Goal: Task Accomplishment & Management: Complete application form

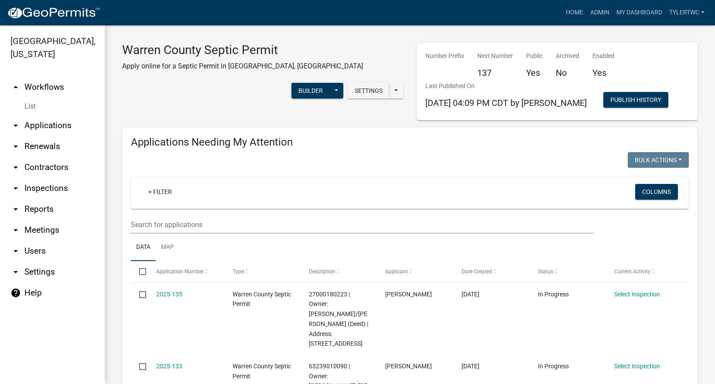
select select "2: 50"
select select "3: 100"
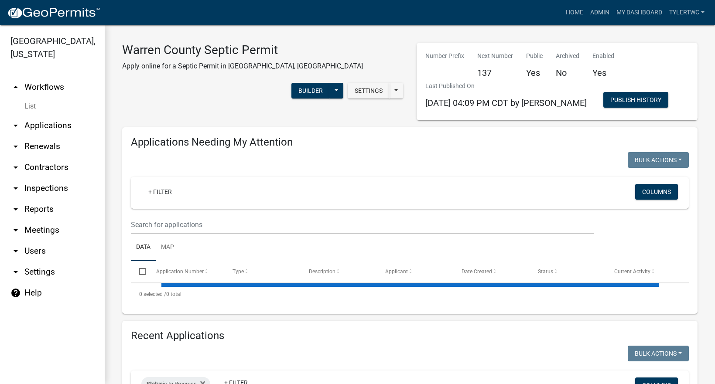
select select "2: 50"
select select "3: 100"
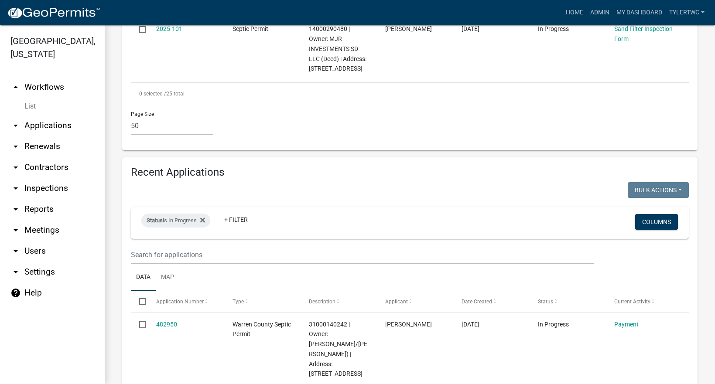
scroll to position [2035, 0]
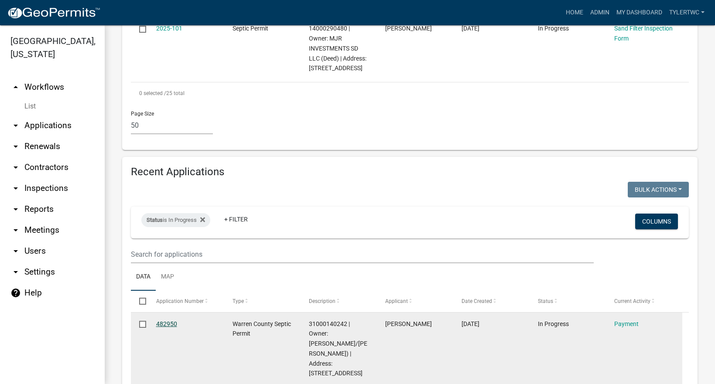
click at [167, 320] on link "482950" at bounding box center [166, 323] width 21 height 7
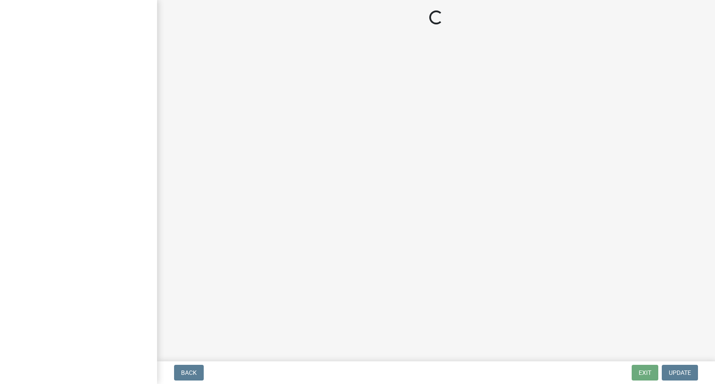
select select "3: 3"
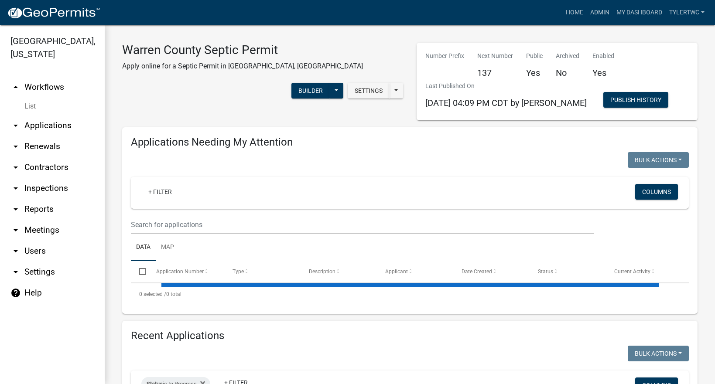
select select "2: 50"
select select "3: 100"
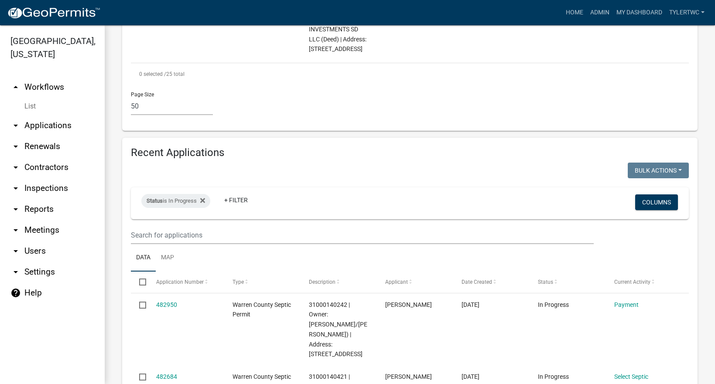
scroll to position [2035, 0]
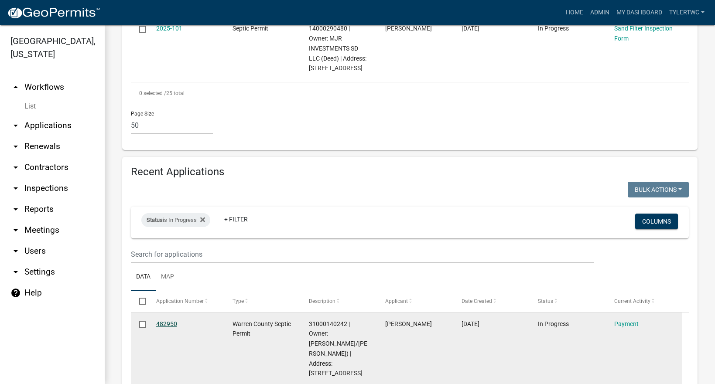
click at [166, 320] on link "482950" at bounding box center [166, 323] width 21 height 7
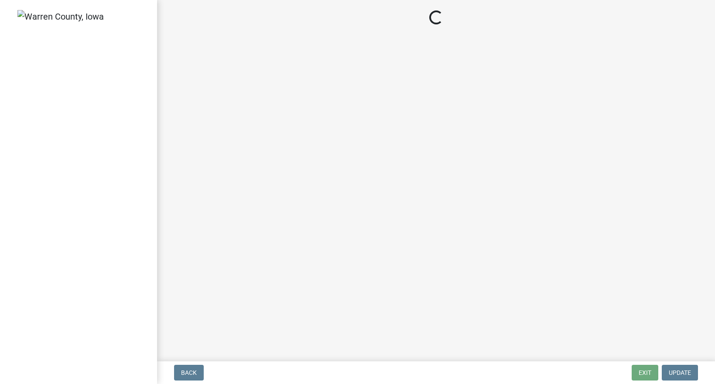
select select "3: 3"
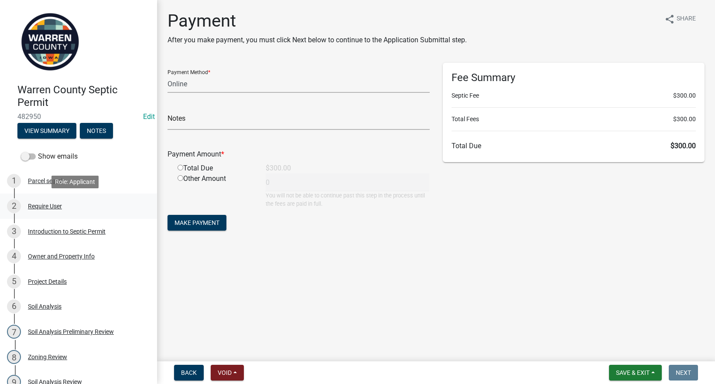
click at [42, 208] on div "Require User" at bounding box center [45, 206] width 34 height 6
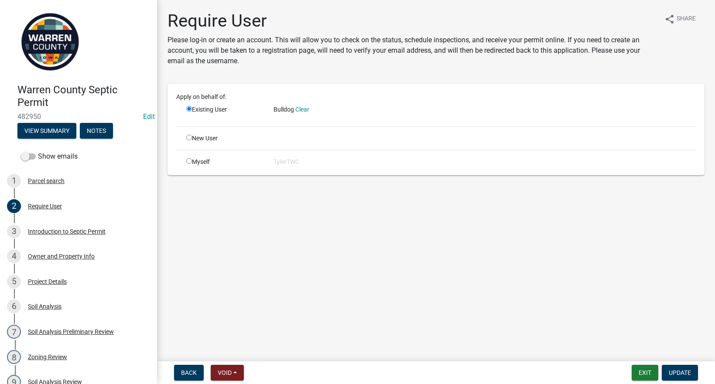
click at [186, 136] on div "New User" at bounding box center [223, 138] width 87 height 9
click at [190, 138] on input "radio" at bounding box center [189, 138] width 6 height 6
radio input "true"
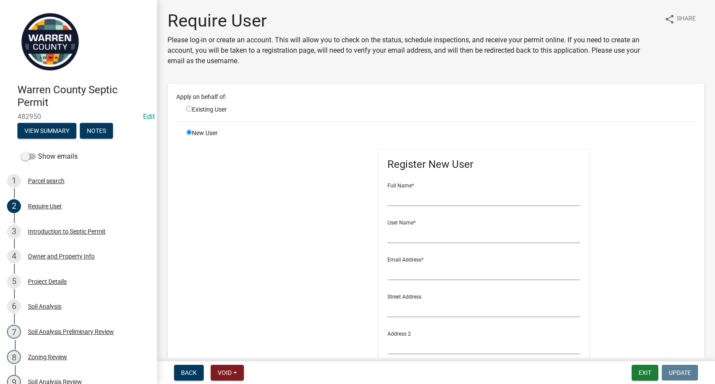
click at [191, 109] on input "radio" at bounding box center [189, 109] width 6 height 6
radio input "true"
radio input "false"
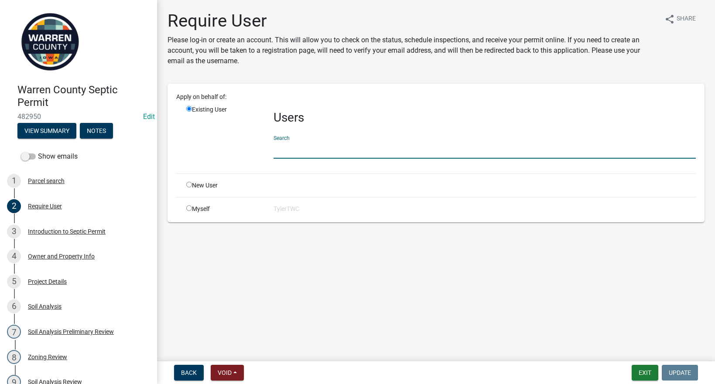
click at [310, 151] on input "text" at bounding box center [484, 150] width 422 height 18
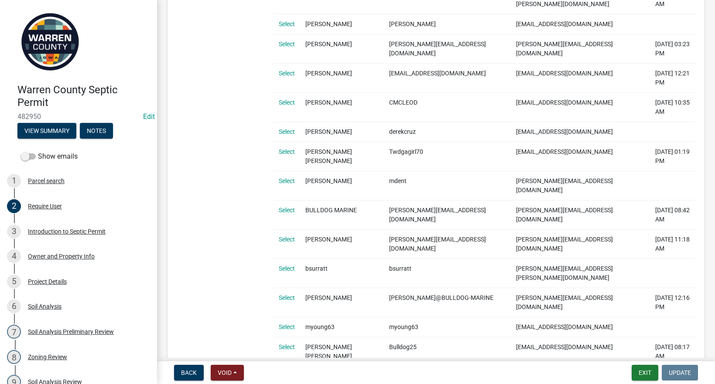
scroll to position [286, 0]
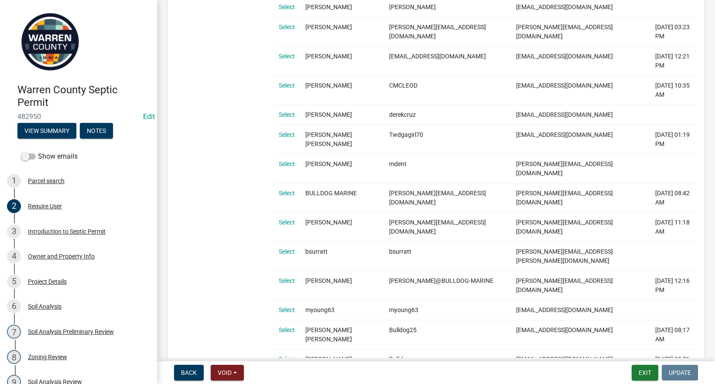
type input "bulldog"
drag, startPoint x: 558, startPoint y: 231, endPoint x: 489, endPoint y: 231, distance: 68.9
click at [510, 349] on td "[EMAIL_ADDRESS][DOMAIN_NAME]" at bounding box center [579, 363] width 139 height 29
copy td "[EMAIL_ADDRESS][DOMAIN_NAME]"
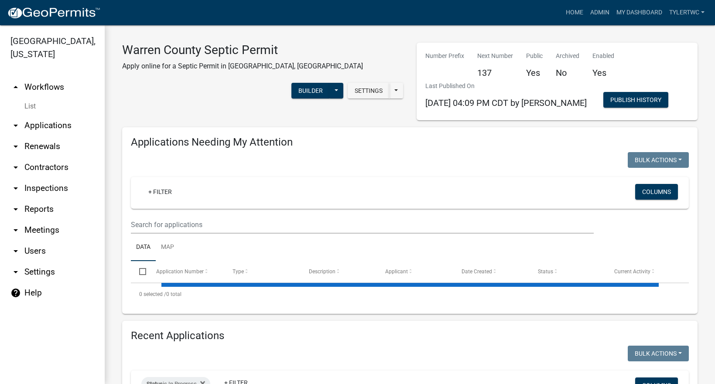
select select "2: 50"
select select "3: 100"
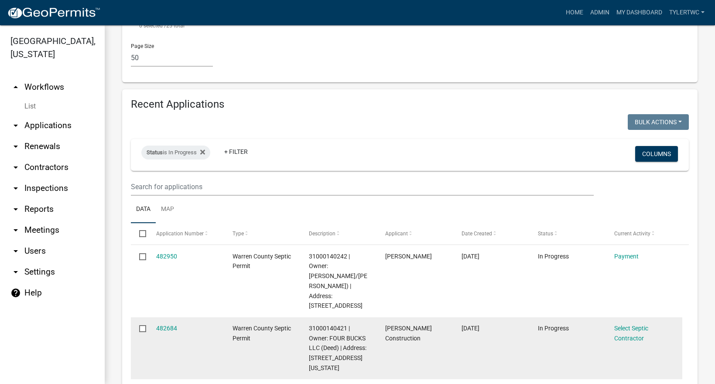
scroll to position [2035, 0]
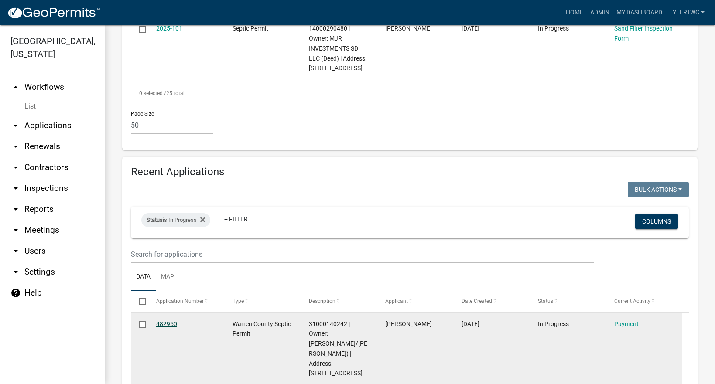
click at [165, 320] on link "482950" at bounding box center [166, 323] width 21 height 7
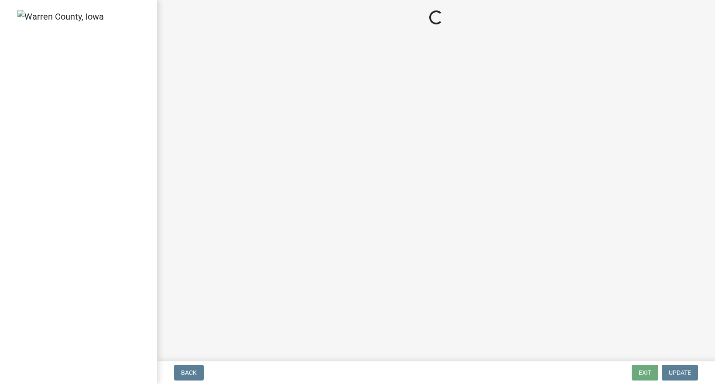
select select "3: 3"
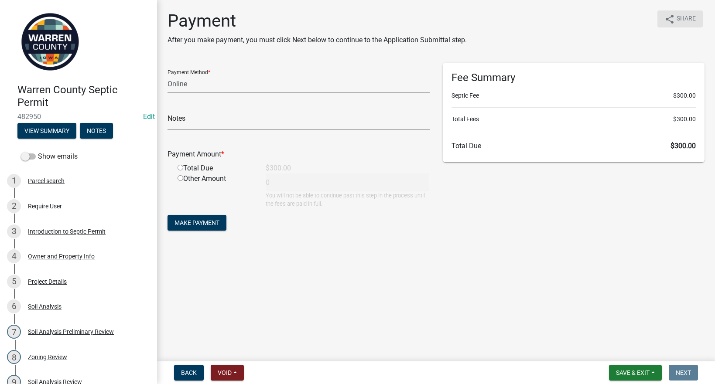
click at [684, 19] on span "Share" at bounding box center [685, 19] width 19 height 10
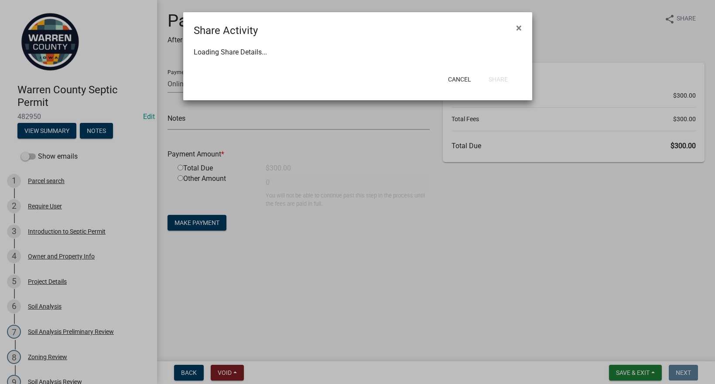
select select "1"
select select "0"
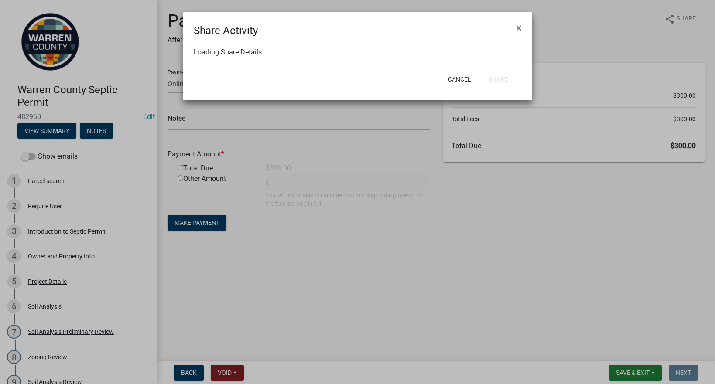
select select "0"
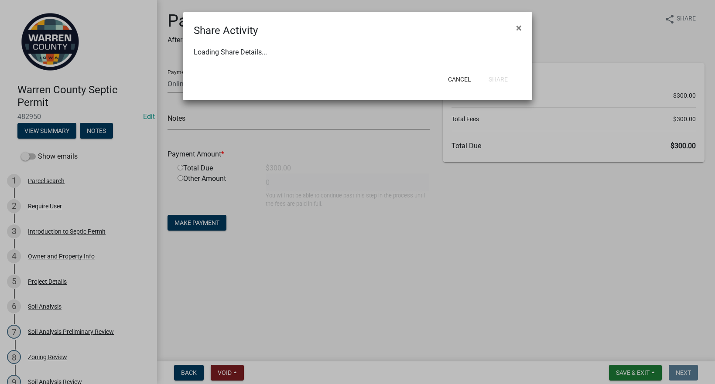
select select "0"
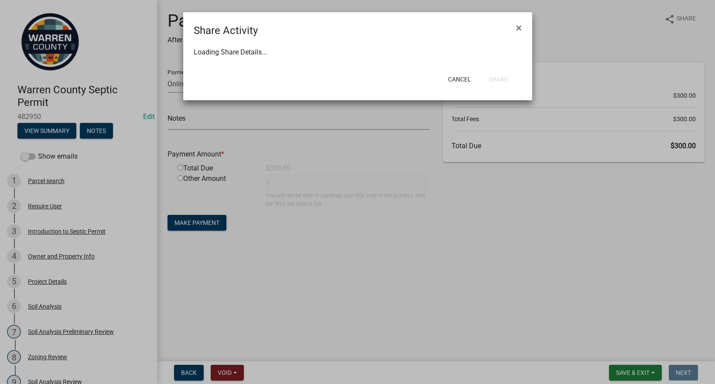
select select "0"
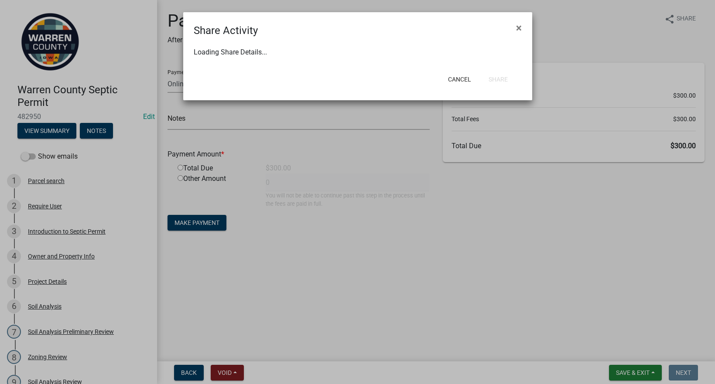
select select "0"
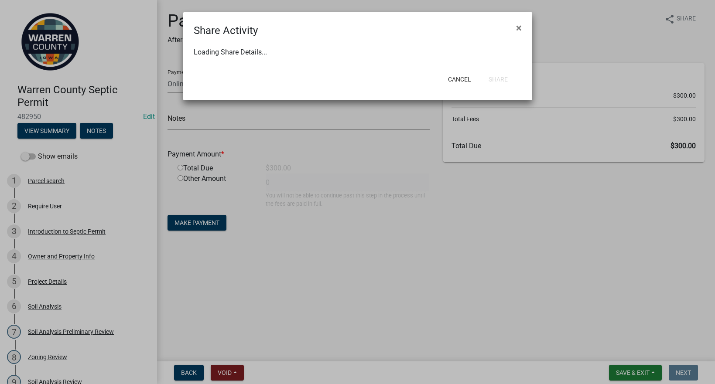
select select "0"
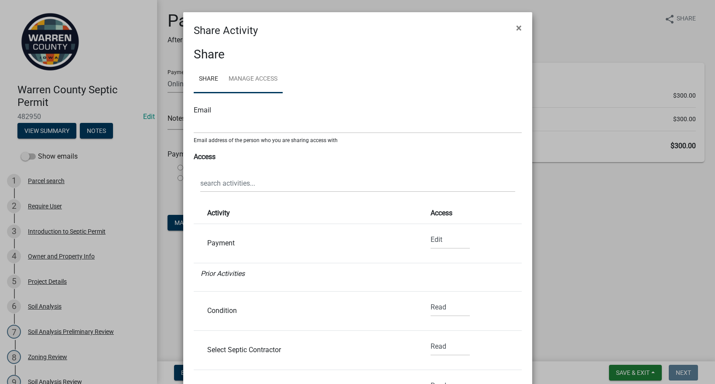
click at [248, 80] on link "Manage Access" at bounding box center [252, 79] width 59 height 28
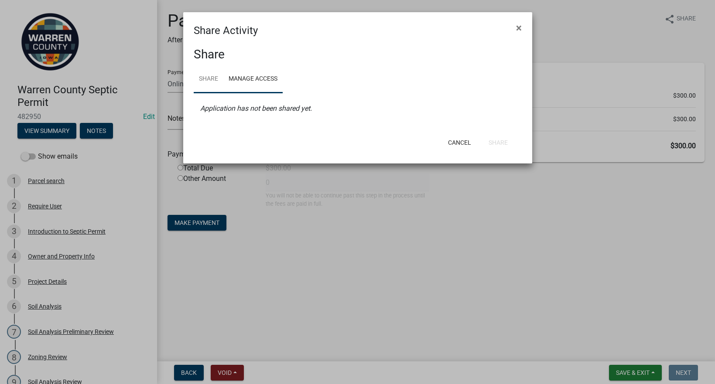
click at [204, 76] on link "Share" at bounding box center [209, 79] width 30 height 28
select select "1"
select select "0"
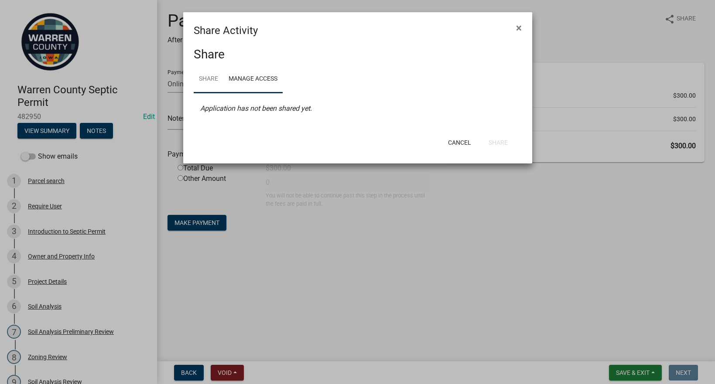
select select "0"
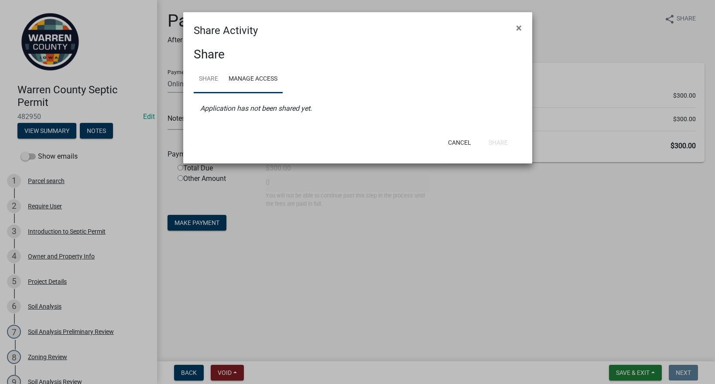
select select "0"
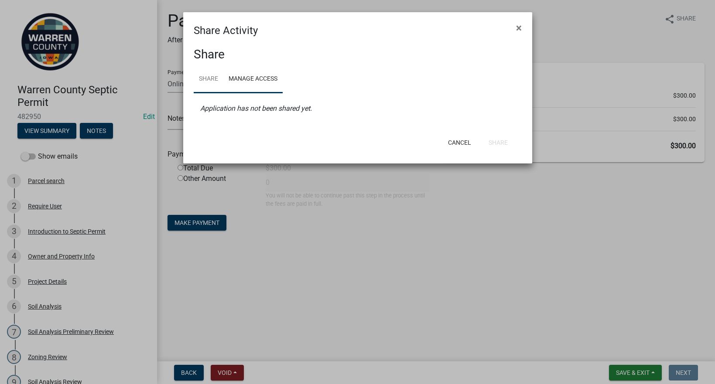
select select "0"
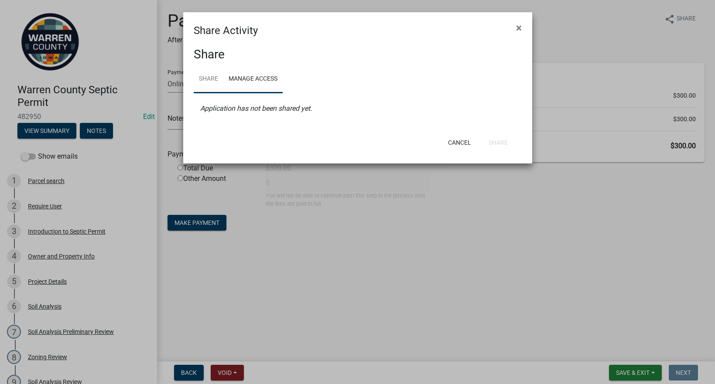
select select "0"
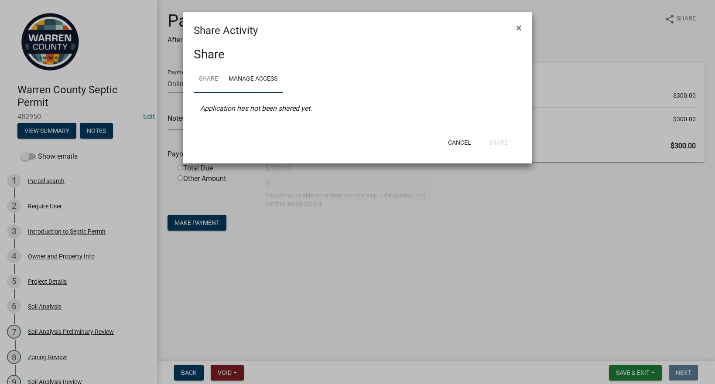
select select "0"
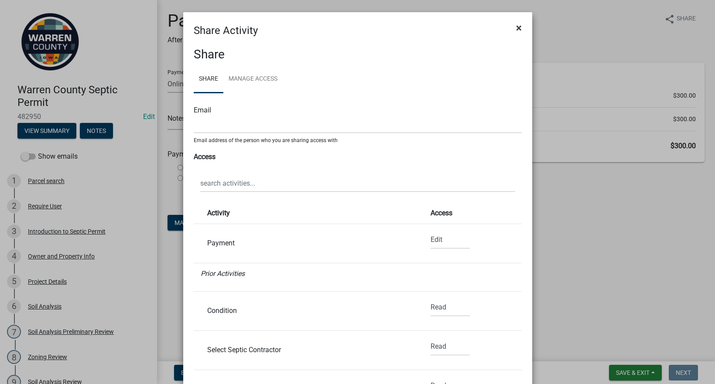
click at [517, 24] on span "×" at bounding box center [519, 28] width 6 height 12
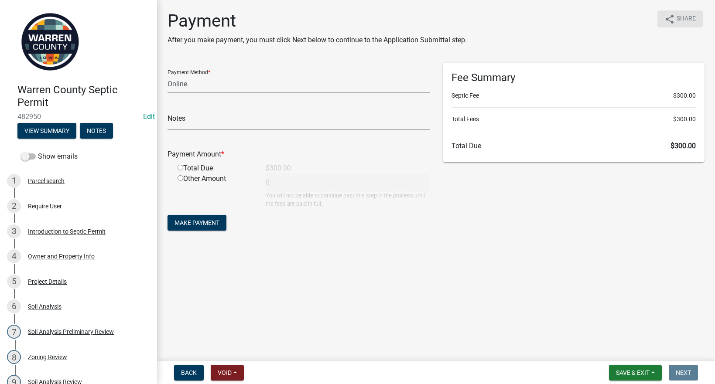
click at [685, 14] on span "Share" at bounding box center [685, 19] width 19 height 10
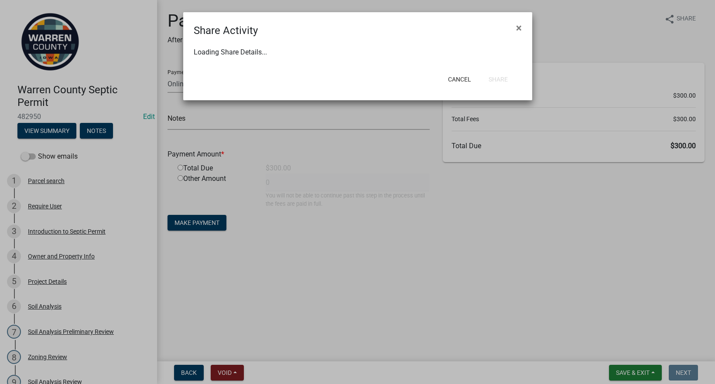
select select "1"
select select "0"
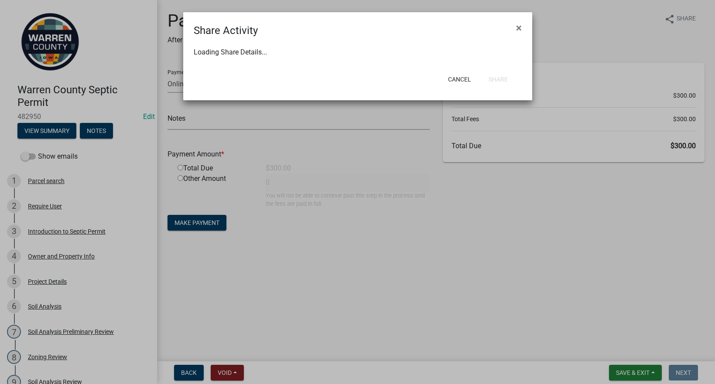
select select "0"
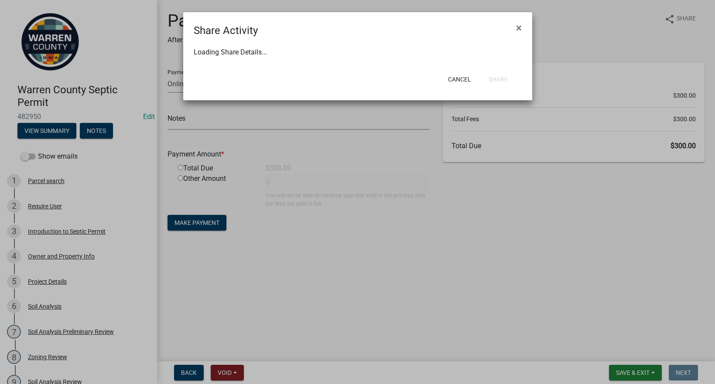
select select "0"
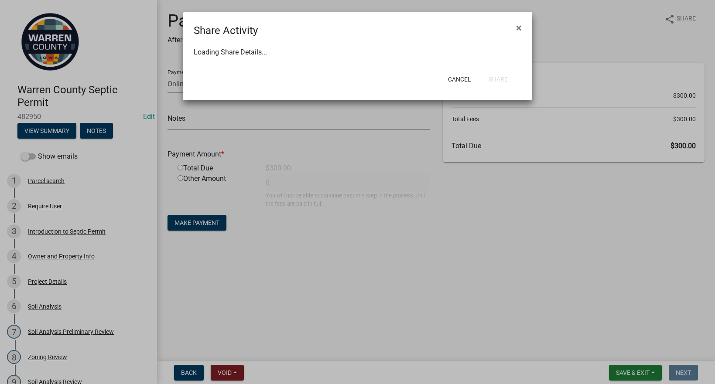
select select "0"
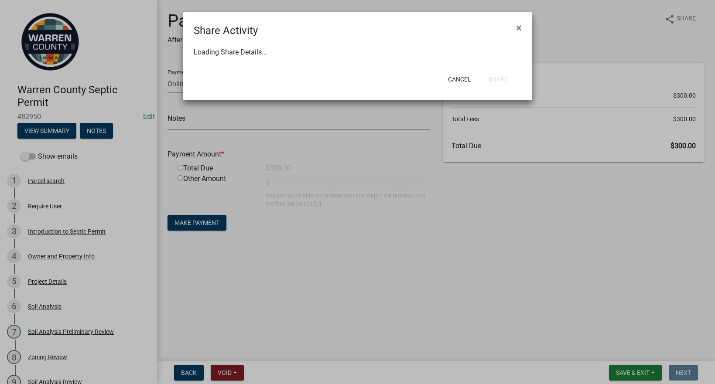
select select "0"
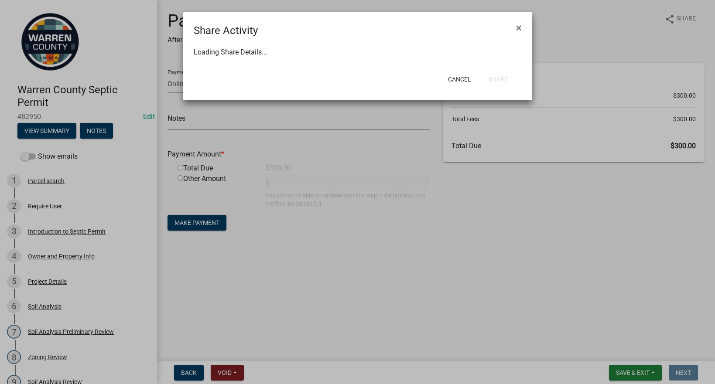
select select "0"
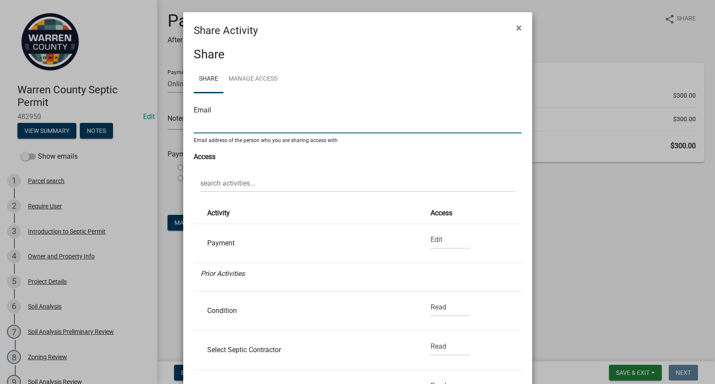
click at [223, 122] on input "text" at bounding box center [358, 125] width 328 height 18
paste input "[EMAIL_ADDRESS][DOMAIN_NAME]"
click at [317, 122] on input "[EMAIL_ADDRESS][DOMAIN_NAME]" at bounding box center [358, 125] width 328 height 18
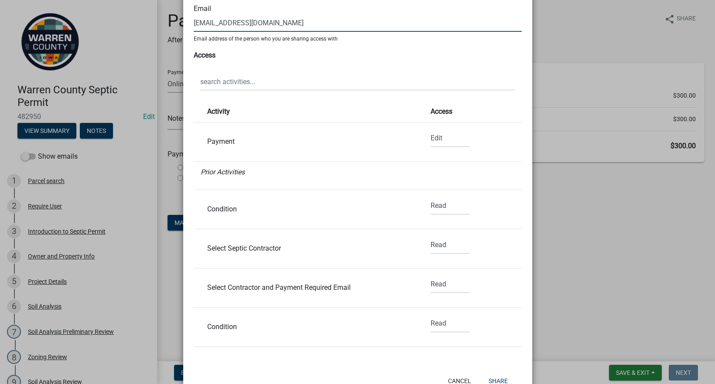
scroll to position [132, 0]
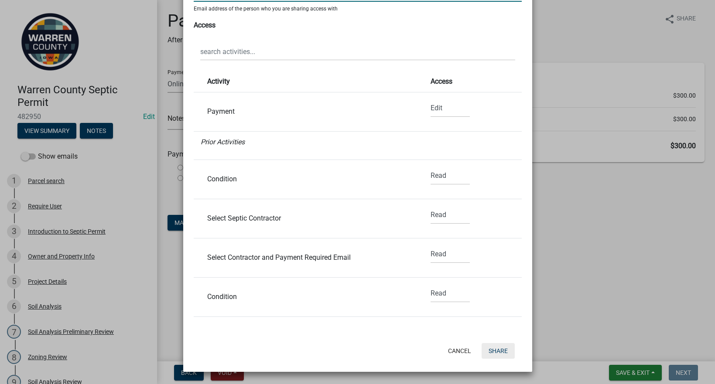
type input "[EMAIL_ADDRESS][DOMAIN_NAME]"
click at [496, 348] on button "Share" at bounding box center [497, 351] width 33 height 16
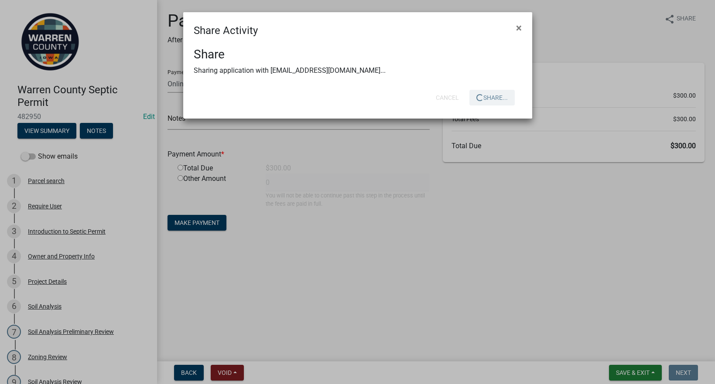
scroll to position [0, 0]
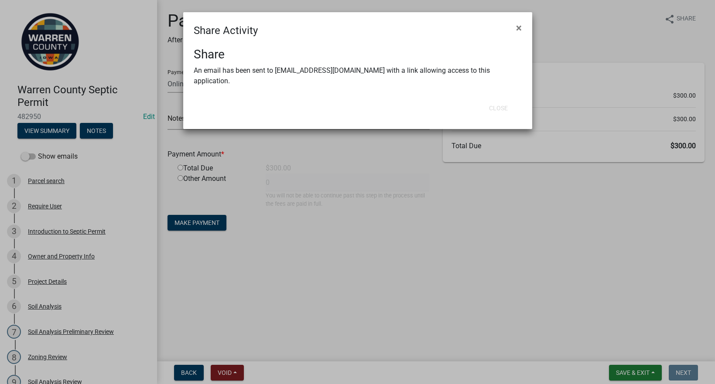
click at [448, 97] on div "Close" at bounding box center [414, 108] width 215 height 23
click at [277, 106] on div at bounding box center [244, 108] width 114 height 23
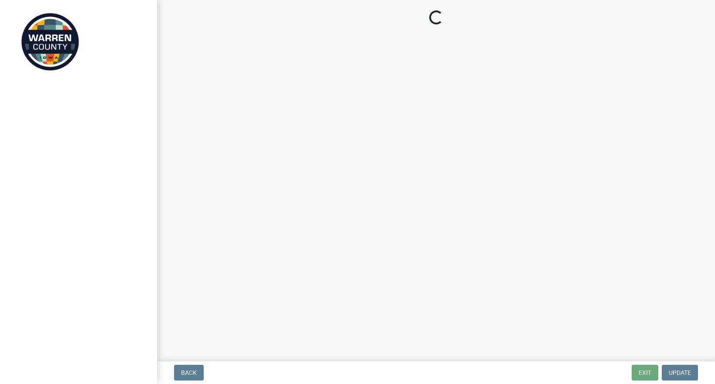
select select "3: 3"
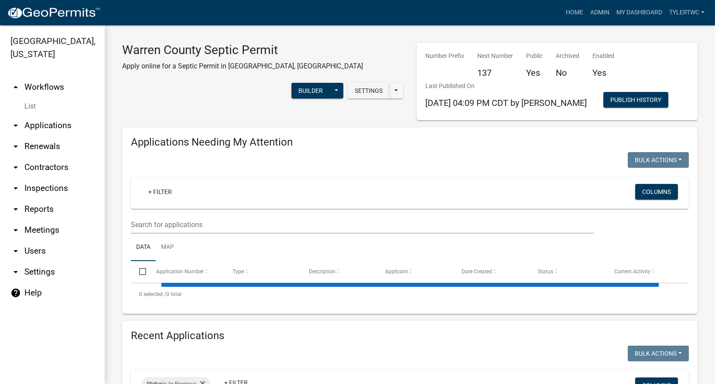
select select "2: 50"
select select "3: 100"
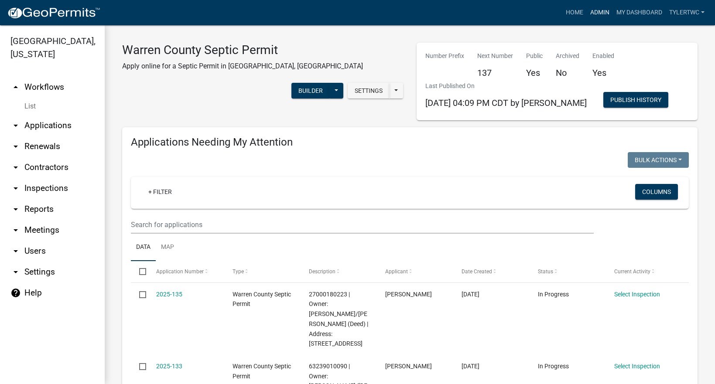
click at [607, 10] on link "Admin" at bounding box center [599, 12] width 26 height 17
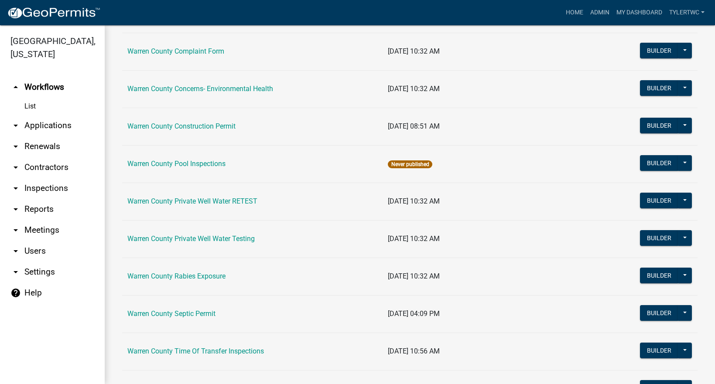
scroll to position [541, 0]
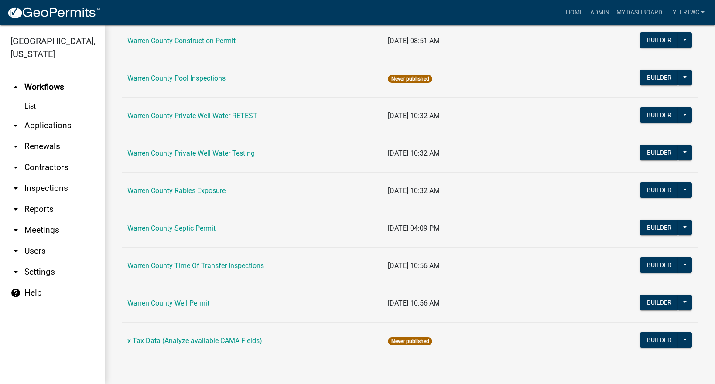
click at [158, 232] on link "Warren County Septic Permit" at bounding box center [171, 228] width 88 height 8
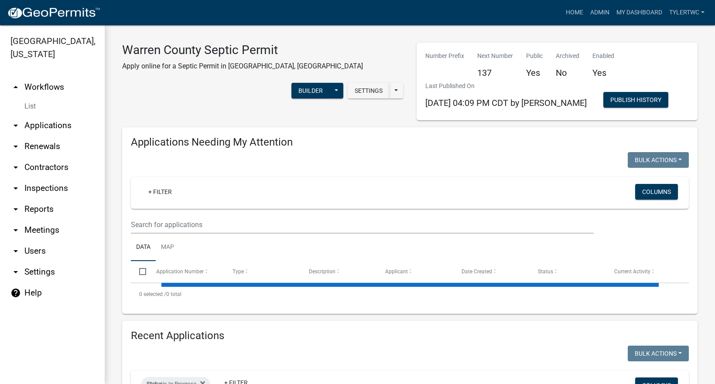
select select "2: 50"
select select "3: 100"
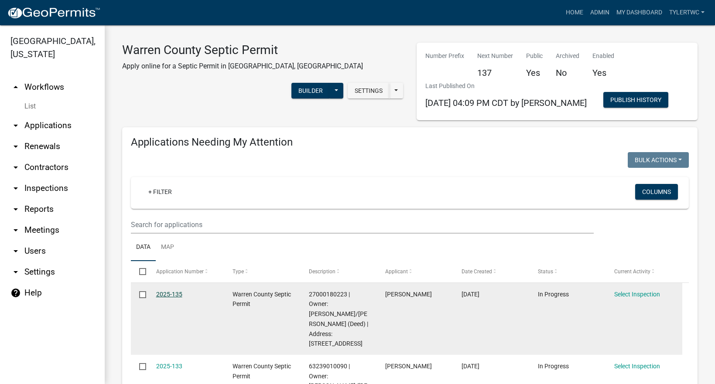
click at [166, 293] on link "2025-135" at bounding box center [169, 294] width 26 height 7
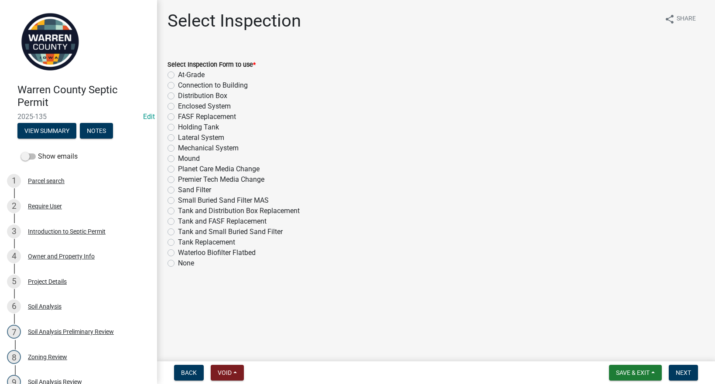
click at [178, 191] on label "Sand Filter" at bounding box center [194, 190] width 33 height 10
click at [178, 191] on input "Sand Filter" at bounding box center [181, 188] width 6 height 6
radio input "true"
click at [680, 367] on button "Next" at bounding box center [682, 373] width 29 height 16
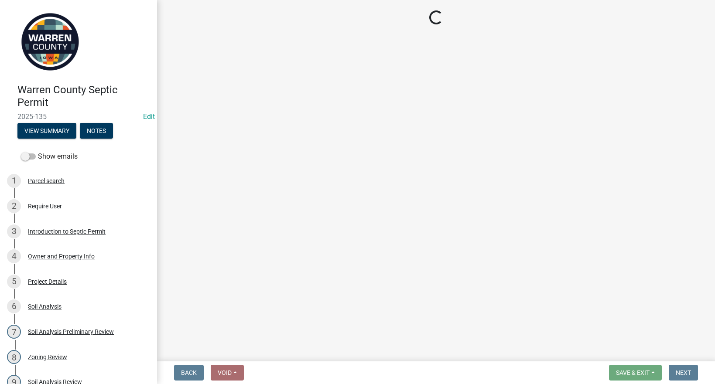
select select "d1e22d4f-68e7-4e9d-8701-604dd084f30f"
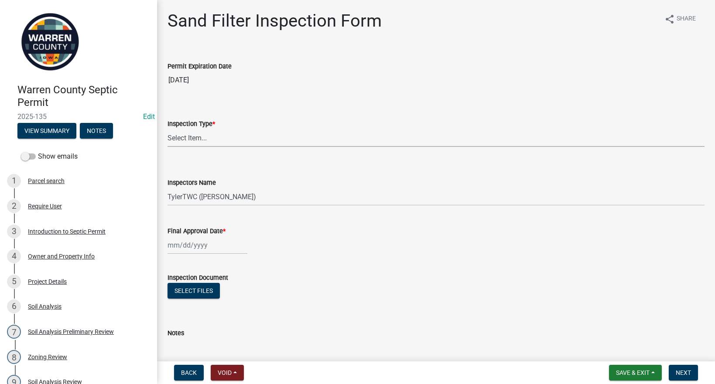
click at [208, 137] on select "Select Item... Sand Filter" at bounding box center [435, 138] width 537 height 18
click at [167, 129] on select "Select Item... Sand Filter" at bounding box center [435, 138] width 537 height 18
select select "712890e3-0e22-400e-a79f-3f3f8890de95"
click at [629, 371] on span "Save & Exit" at bounding box center [633, 372] width 34 height 7
click at [623, 348] on button "Save & Exit" at bounding box center [627, 350] width 70 height 21
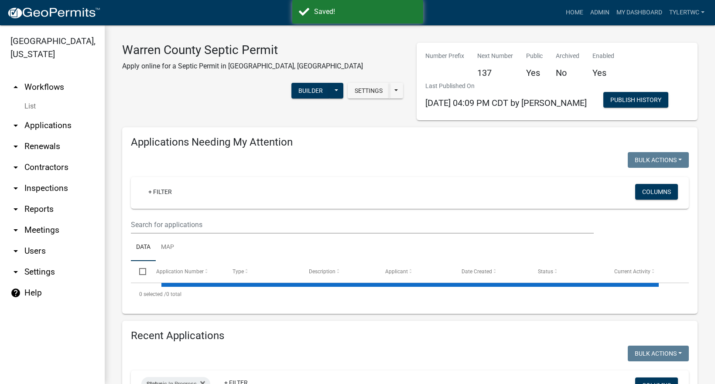
select select "2: 50"
select select "3: 100"
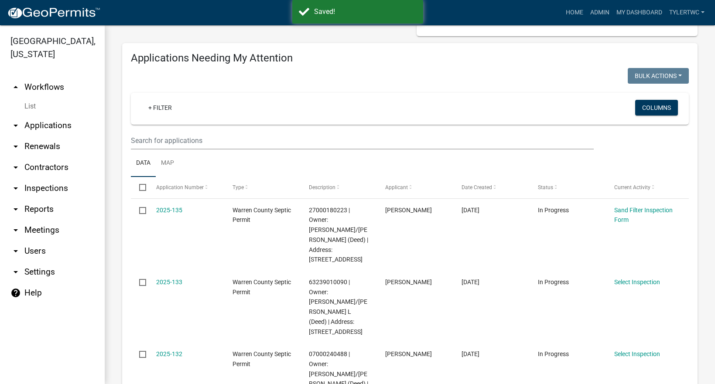
scroll to position [102, 0]
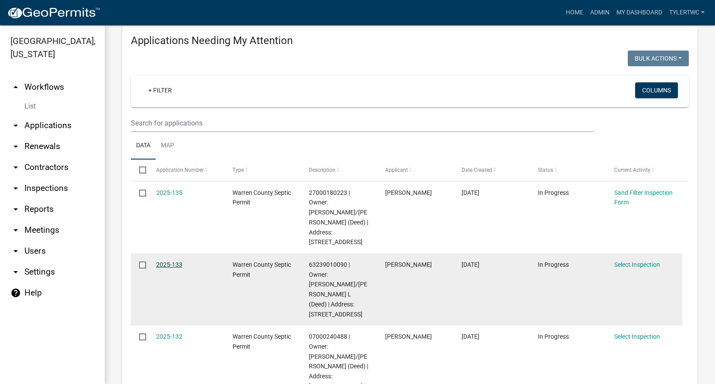
click at [171, 261] on link "2025-133" at bounding box center [169, 264] width 26 height 7
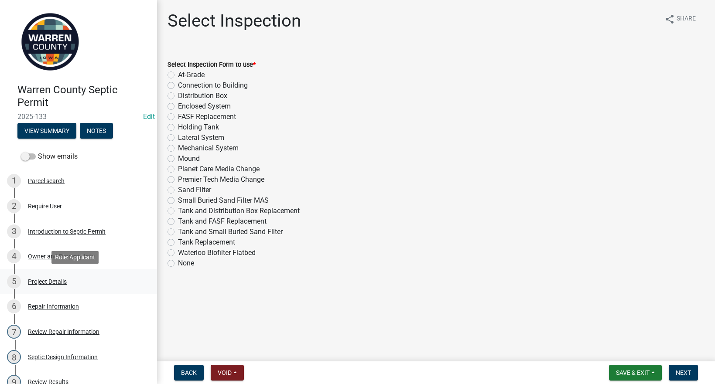
click at [59, 276] on div "5 Project Details" at bounding box center [75, 282] width 136 height 14
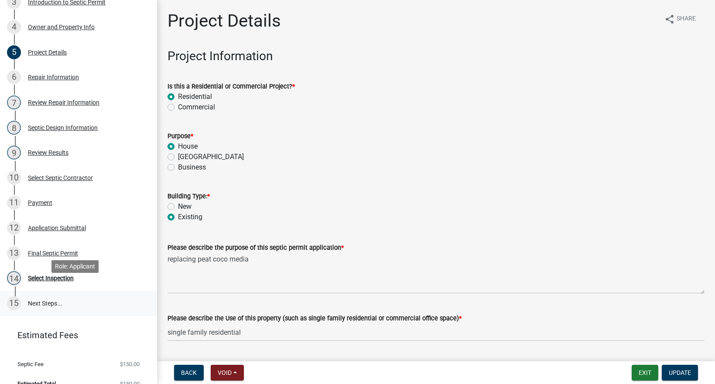
scroll to position [242, 0]
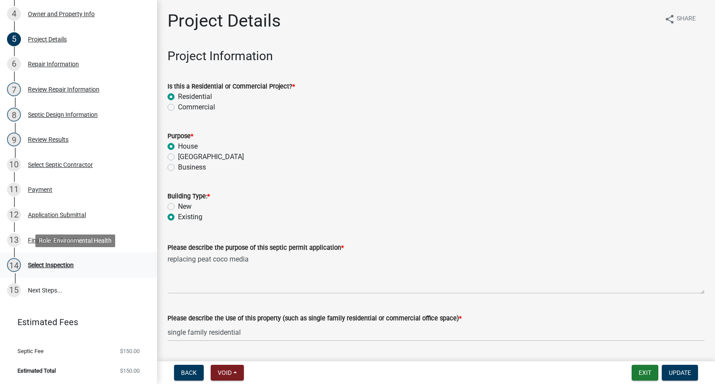
click at [51, 262] on div "Select Inspection" at bounding box center [51, 265] width 46 height 6
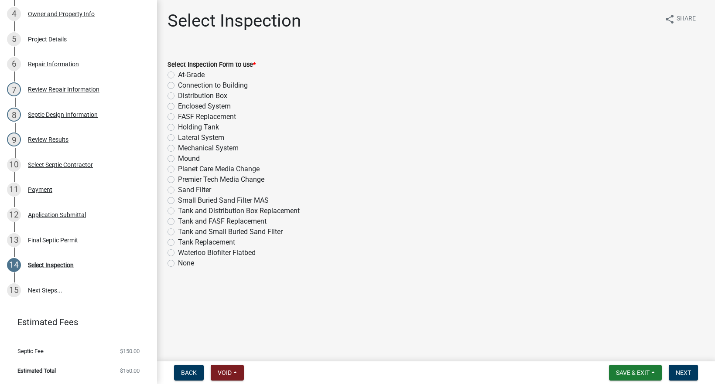
click at [178, 177] on label "Premier Tech Media Change" at bounding box center [221, 179] width 86 height 10
click at [178, 177] on input "Premier Tech Media Change" at bounding box center [181, 177] width 6 height 6
radio input "true"
click at [676, 367] on button "Next" at bounding box center [682, 373] width 29 height 16
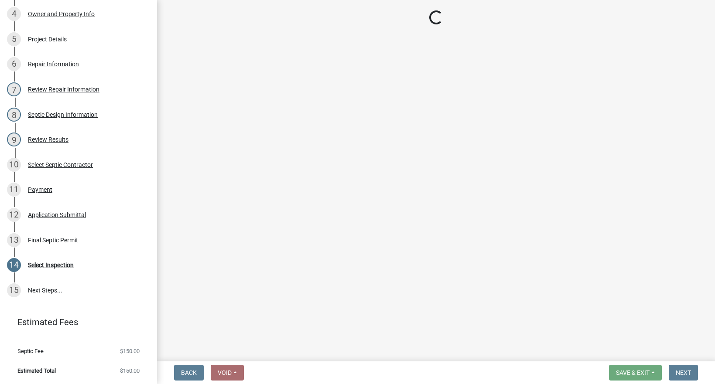
scroll to position [317, 0]
select select "d1e22d4f-68e7-4e9d-8701-604dd084f30f"
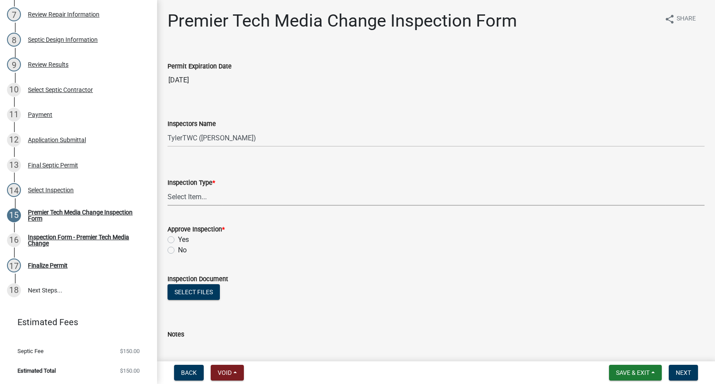
click at [197, 200] on select "Select Item... Premier Tech Media Change" at bounding box center [435, 197] width 537 height 18
click at [167, 188] on select "Select Item... Premier Tech Media Change" at bounding box center [435, 197] width 537 height 18
select select "488137bc-c71e-4c52-b186-b8549bdb7829"
click at [621, 367] on button "Save & Exit" at bounding box center [635, 373] width 53 height 16
click at [619, 347] on button "Save & Exit" at bounding box center [627, 350] width 70 height 21
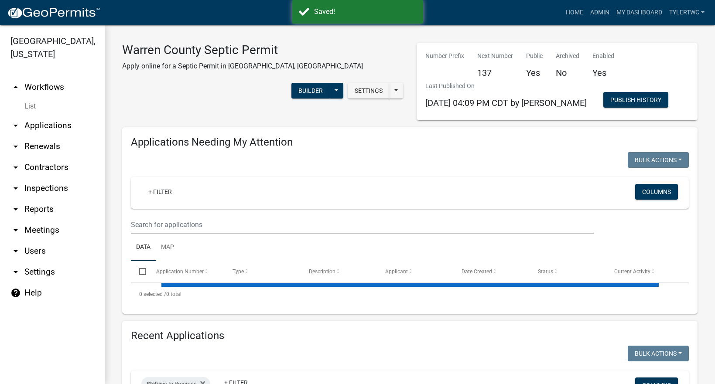
select select "2: 50"
select select "3: 100"
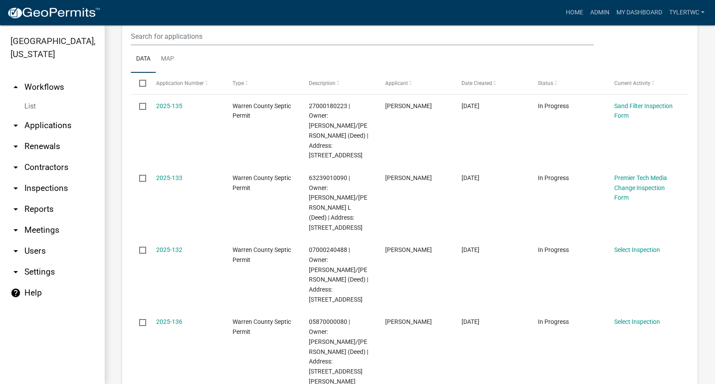
scroll to position [204, 0]
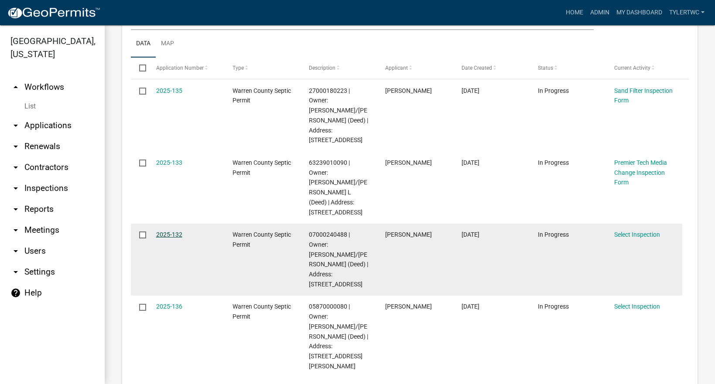
click at [166, 231] on link "2025-132" at bounding box center [169, 234] width 26 height 7
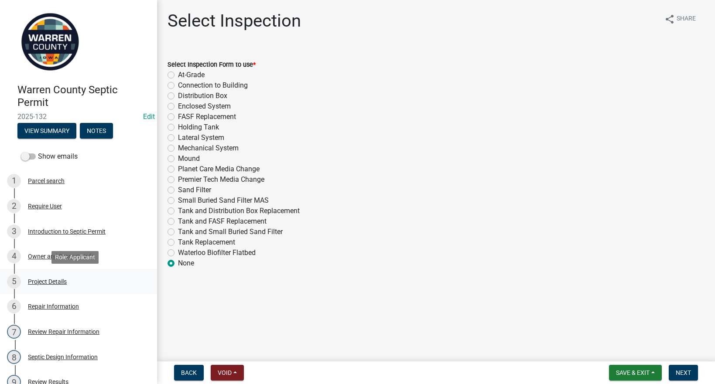
drag, startPoint x: 57, startPoint y: 280, endPoint x: 61, endPoint y: 278, distance: 4.5
click at [59, 280] on div "Project Details" at bounding box center [47, 282] width 39 height 6
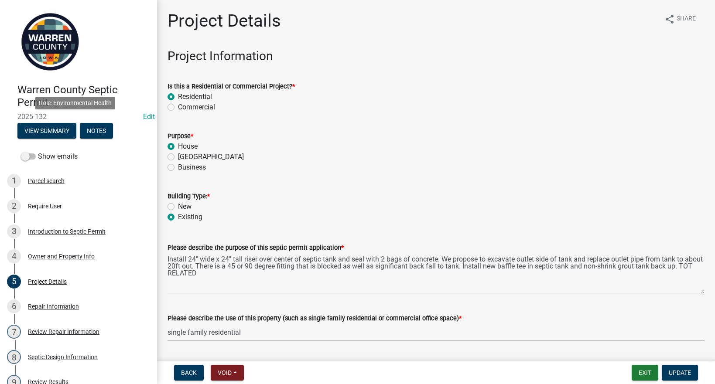
scroll to position [267, 0]
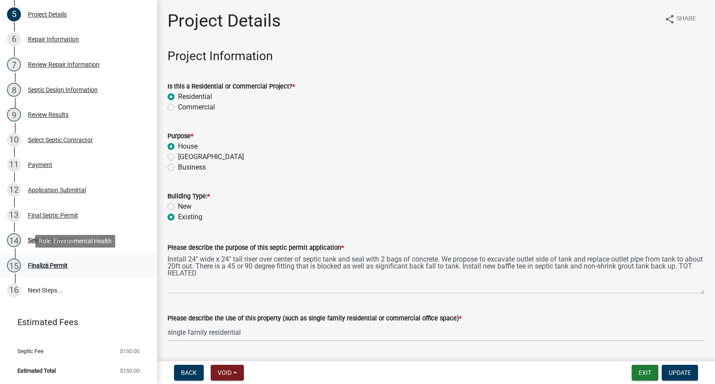
click at [44, 264] on div "Finalize Permit" at bounding box center [48, 265] width 40 height 6
click at [57, 239] on div "Select Inspection" at bounding box center [51, 240] width 46 height 6
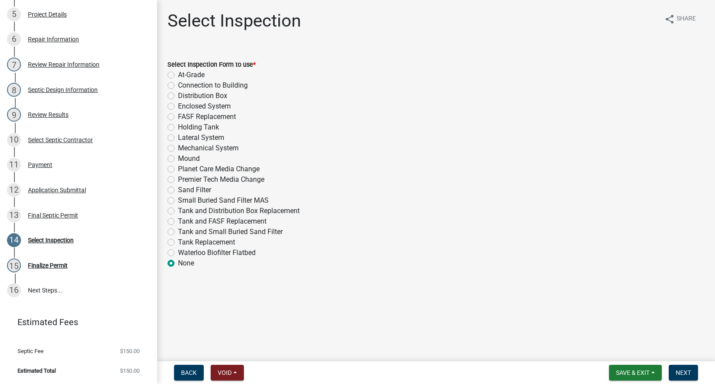
click at [178, 137] on label "Lateral System" at bounding box center [201, 138] width 46 height 10
click at [178, 137] on input "Lateral System" at bounding box center [181, 136] width 6 height 6
radio input "true"
click at [167, 84] on div "Select Inspection Form to use * At-Grade Connection to Building Distribution Bo…" at bounding box center [436, 159] width 550 height 220
click at [178, 84] on label "Connection to Building" at bounding box center [213, 85] width 70 height 10
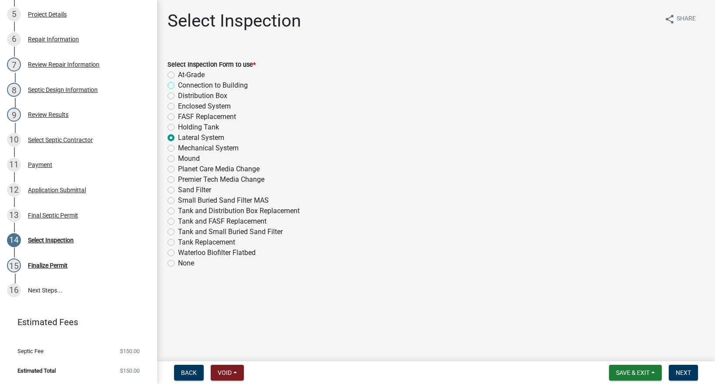
click at [178, 84] on input "Connection to Building" at bounding box center [181, 83] width 6 height 6
radio input "true"
click at [680, 369] on span "Next" at bounding box center [682, 372] width 15 height 7
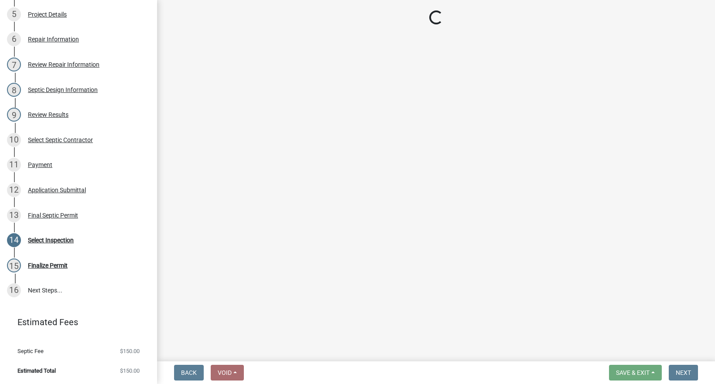
scroll to position [317, 0]
select select "d1e22d4f-68e7-4e9d-8701-604dd084f30f"
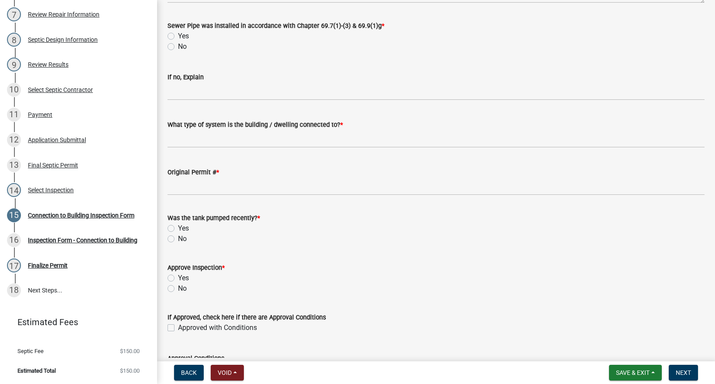
scroll to position [407, 0]
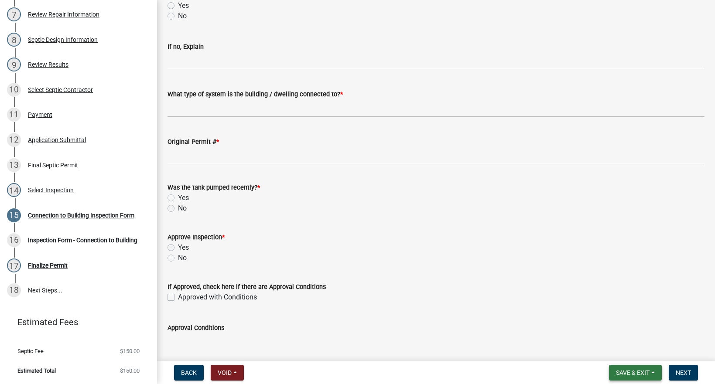
click at [616, 371] on span "Save & Exit" at bounding box center [633, 372] width 34 height 7
click at [614, 350] on button "Save & Exit" at bounding box center [627, 350] width 70 height 21
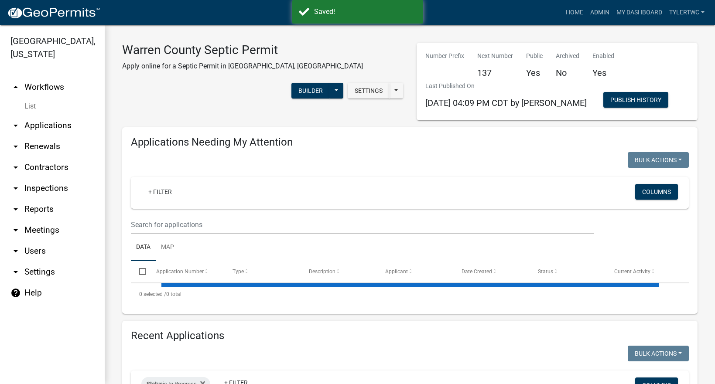
select select "2: 50"
select select "3: 100"
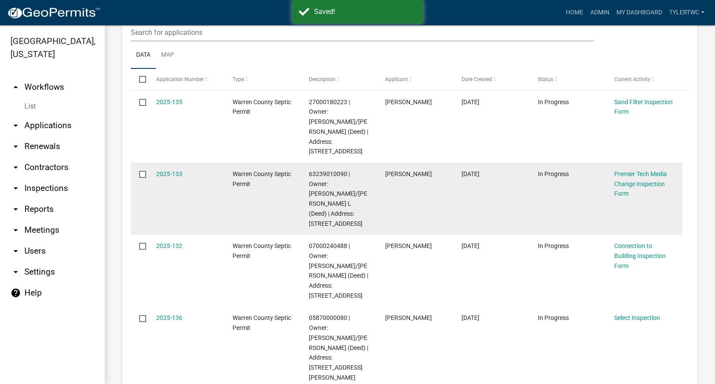
scroll to position [305, 0]
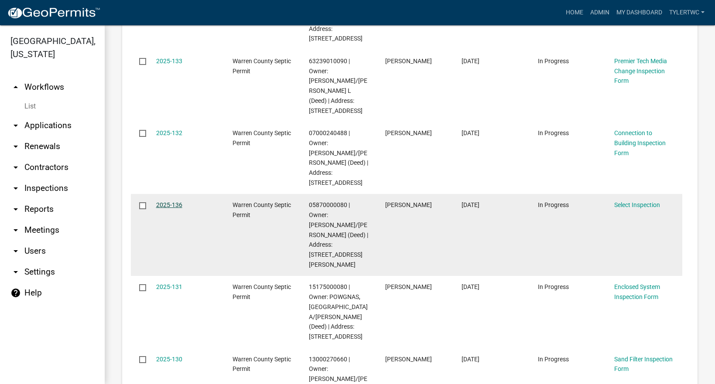
click at [177, 201] on link "2025-136" at bounding box center [169, 204] width 26 height 7
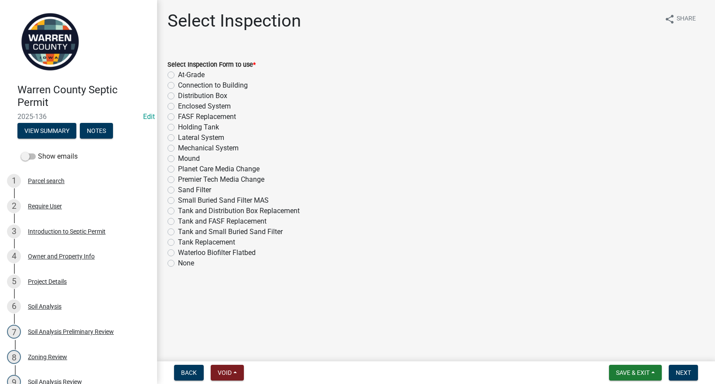
click at [178, 190] on label "Sand Filter" at bounding box center [194, 190] width 33 height 10
click at [178, 190] on input "Sand Filter" at bounding box center [181, 188] width 6 height 6
radio input "true"
click at [686, 376] on span "Next" at bounding box center [682, 372] width 15 height 7
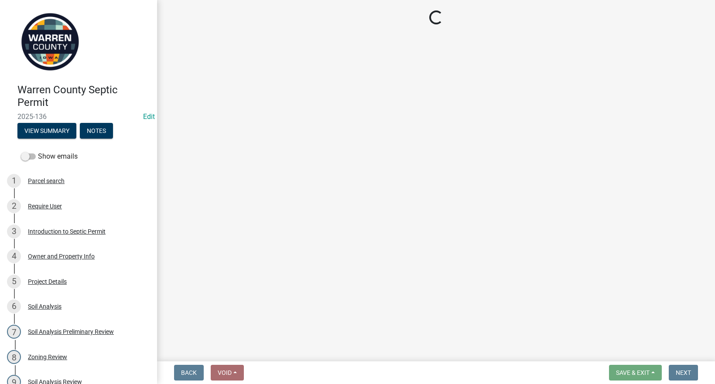
select select "d1e22d4f-68e7-4e9d-8701-604dd084f30f"
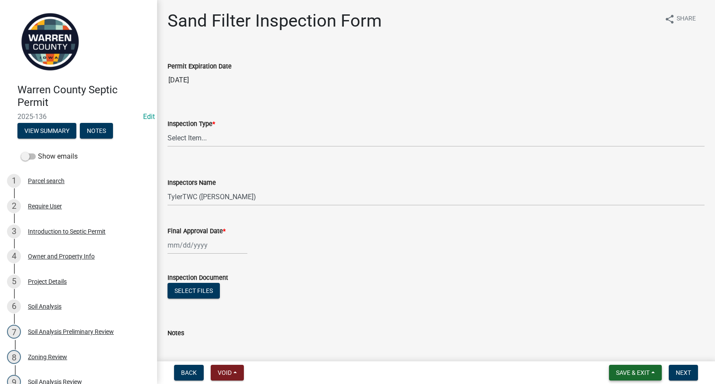
click at [620, 372] on span "Save & Exit" at bounding box center [633, 372] width 34 height 7
click at [194, 129] on select "Select Item... Sand Filter" at bounding box center [435, 138] width 537 height 18
click at [167, 129] on select "Select Item... Sand Filter" at bounding box center [435, 138] width 537 height 18
select select "712890e3-0e22-400e-a79f-3f3f8890de95"
click at [623, 374] on span "Save & Exit" at bounding box center [633, 372] width 34 height 7
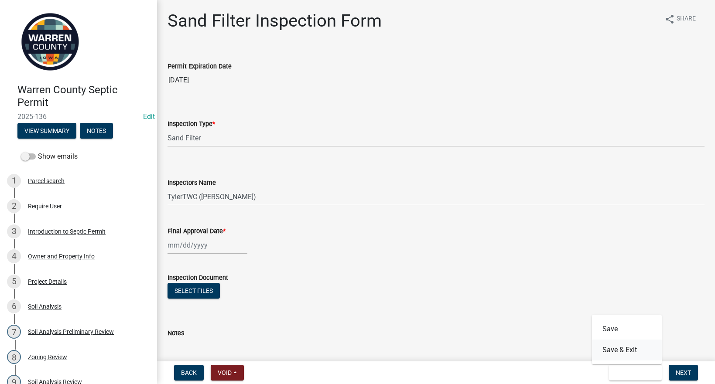
click at [619, 347] on button "Save & Exit" at bounding box center [627, 350] width 70 height 21
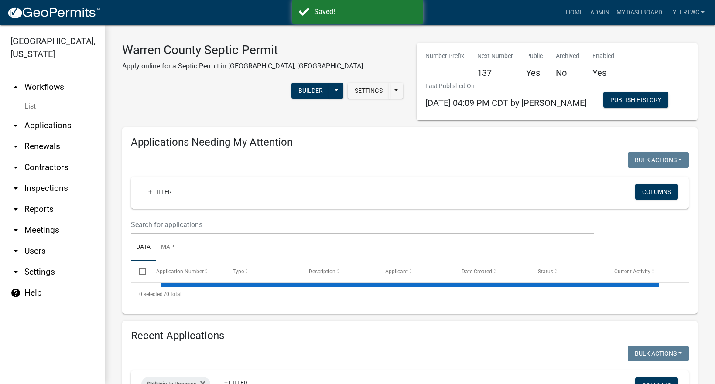
select select "2: 50"
select select "3: 100"
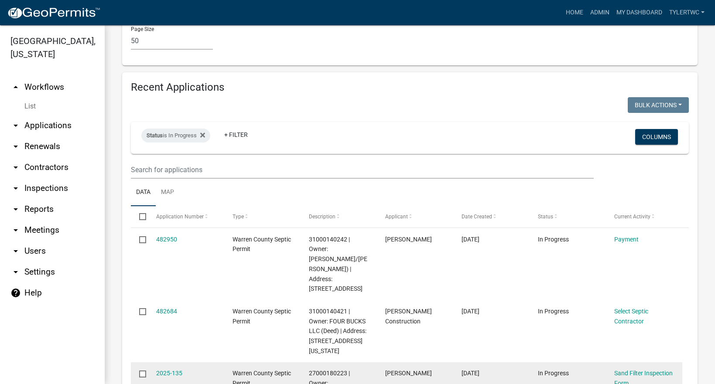
scroll to position [2221, 0]
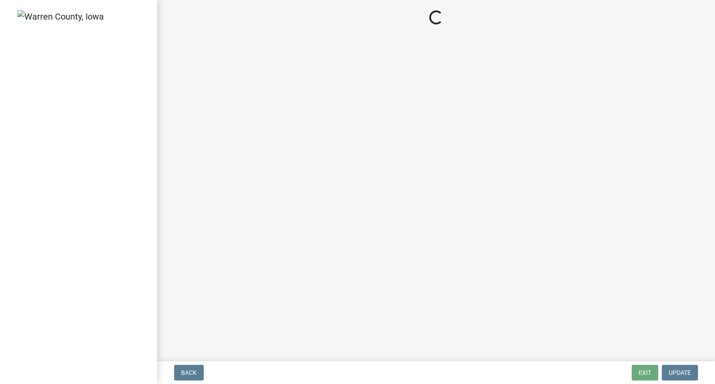
select select "a5eedaef-bc64-4201-b33b-3ad5aee653d9"
select select "d1e22d4f-68e7-4e9d-8701-604dd084f30f"
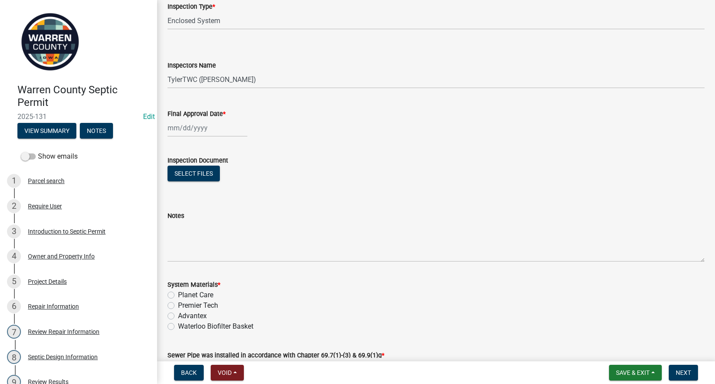
scroll to position [102, 0]
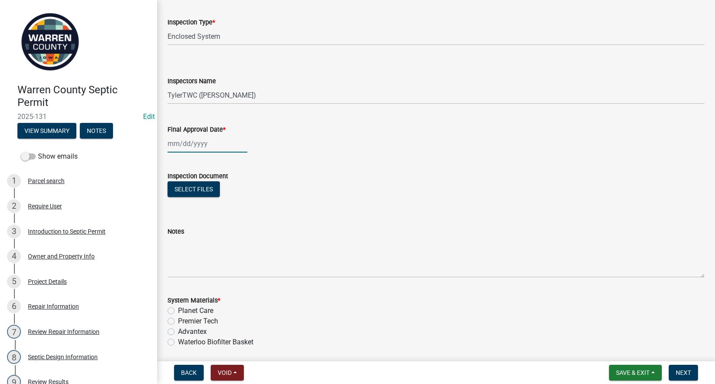
click at [179, 148] on div at bounding box center [207, 144] width 80 height 18
select select "9"
select select "2025"
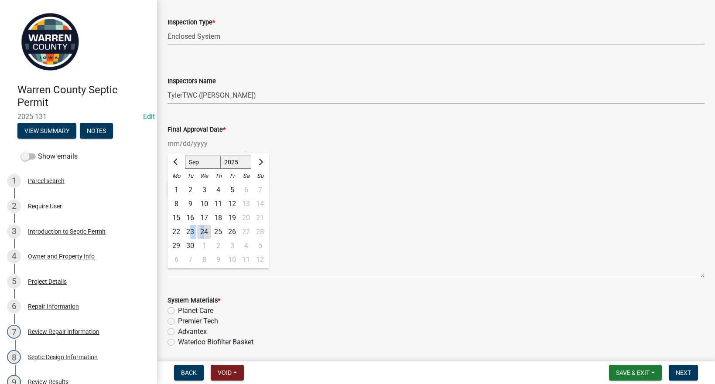
drag, startPoint x: 203, startPoint y: 231, endPoint x: 189, endPoint y: 234, distance: 14.7
click at [189, 234] on div "22 23 24 25 26 27 28" at bounding box center [217, 232] width 101 height 14
drag, startPoint x: 189, startPoint y: 234, endPoint x: 191, endPoint y: 229, distance: 4.7
click at [191, 229] on div "23" at bounding box center [190, 232] width 14 height 14
type input "[DATE]"
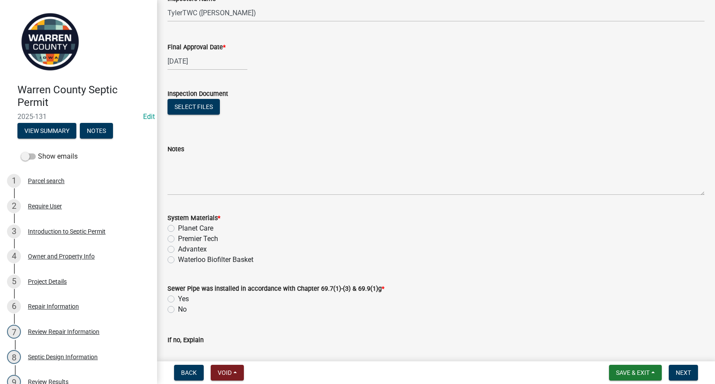
scroll to position [204, 0]
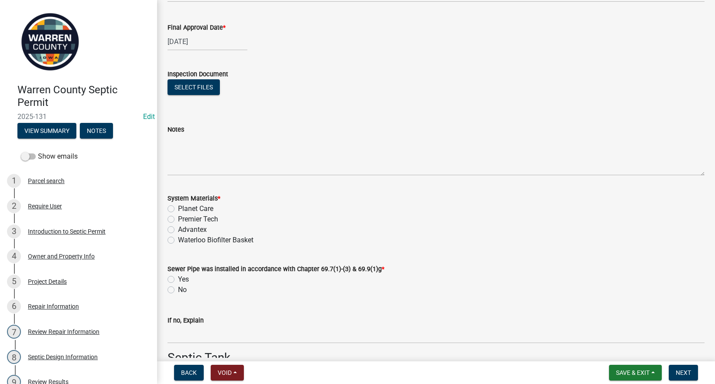
click at [178, 207] on label "Planet Care" at bounding box center [195, 209] width 35 height 10
click at [178, 207] on input "Planet Care" at bounding box center [181, 207] width 6 height 6
radio input "true"
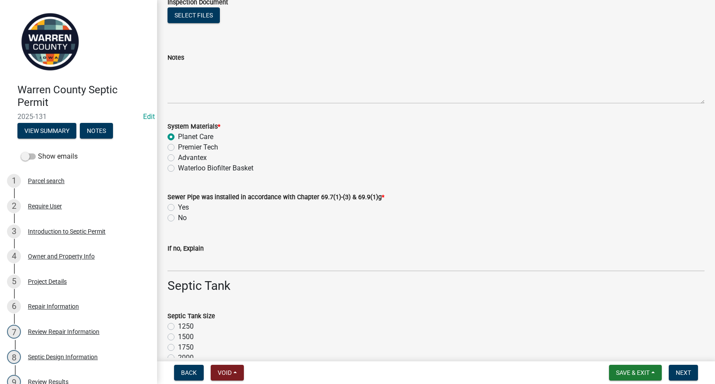
scroll to position [305, 0]
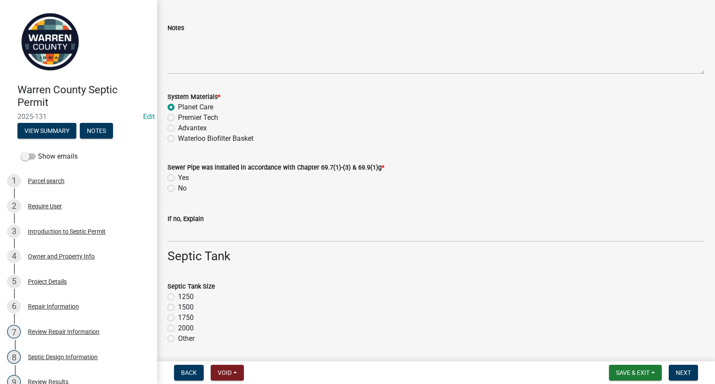
click at [178, 177] on label "Yes" at bounding box center [183, 178] width 11 height 10
click at [178, 177] on input "Yes" at bounding box center [181, 176] width 6 height 6
radio input "true"
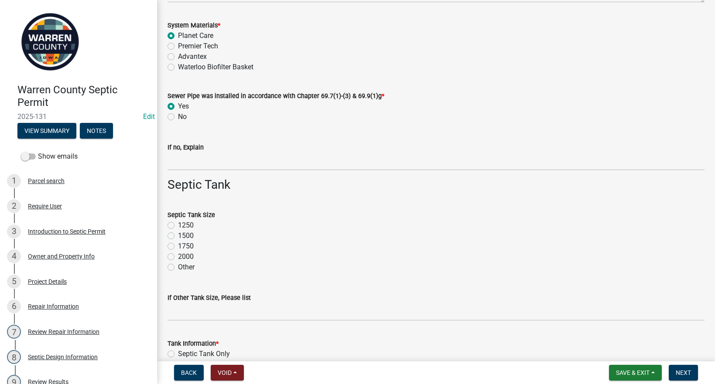
scroll to position [407, 0]
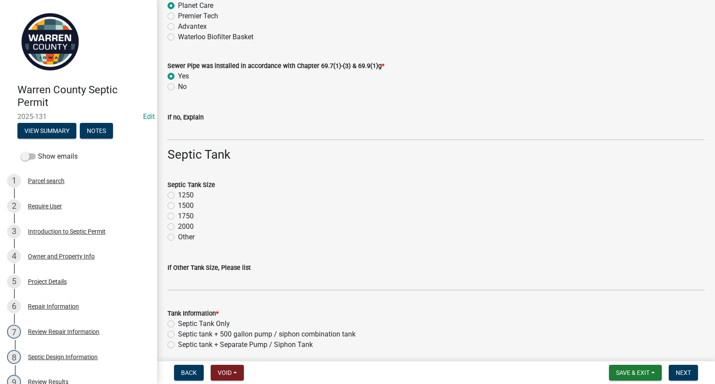
click at [178, 228] on label "2000" at bounding box center [186, 226] width 16 height 10
click at [178, 227] on input "2000" at bounding box center [181, 224] width 6 height 6
radio input "true"
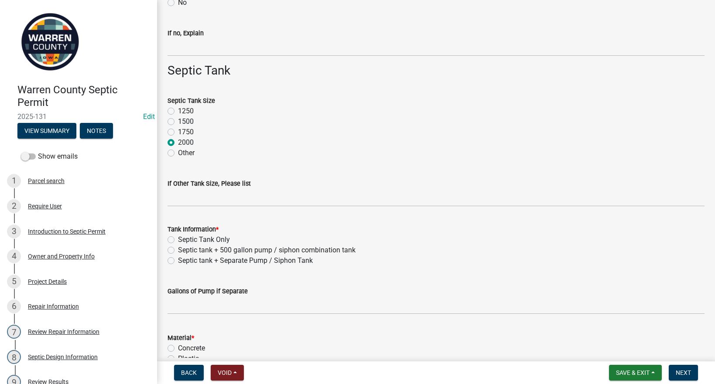
scroll to position [509, 0]
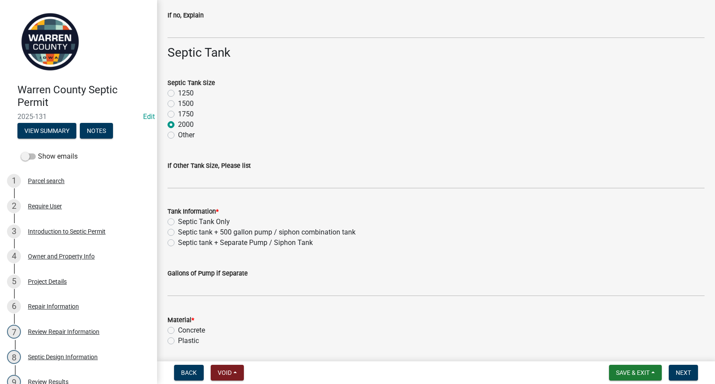
click at [178, 221] on label "Septic Tank Only" at bounding box center [204, 222] width 52 height 10
click at [178, 221] on input "Septic Tank Only" at bounding box center [181, 220] width 6 height 6
radio input "true"
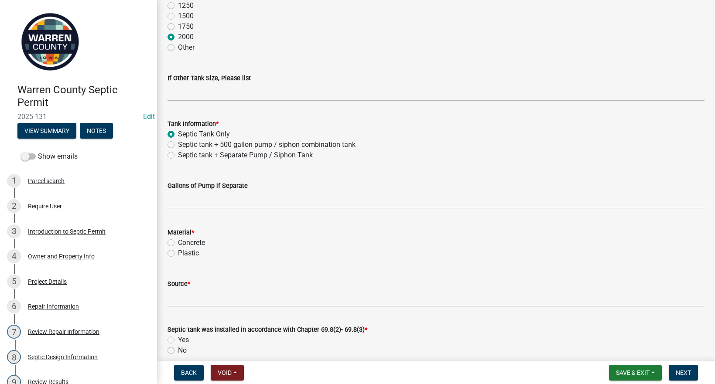
scroll to position [610, 0]
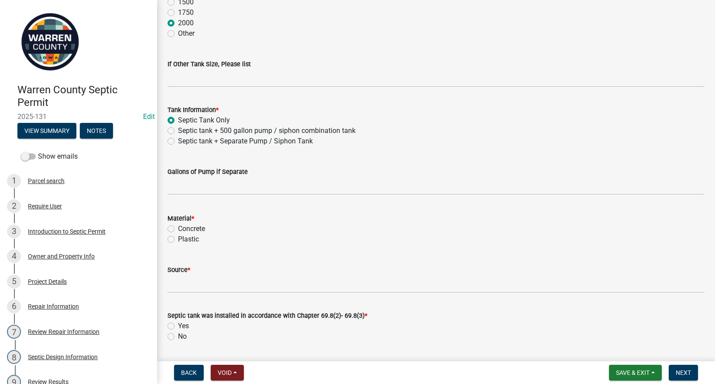
click at [178, 231] on label "Concrete" at bounding box center [191, 229] width 27 height 10
click at [178, 229] on input "Concrete" at bounding box center [181, 227] width 6 height 6
radio input "true"
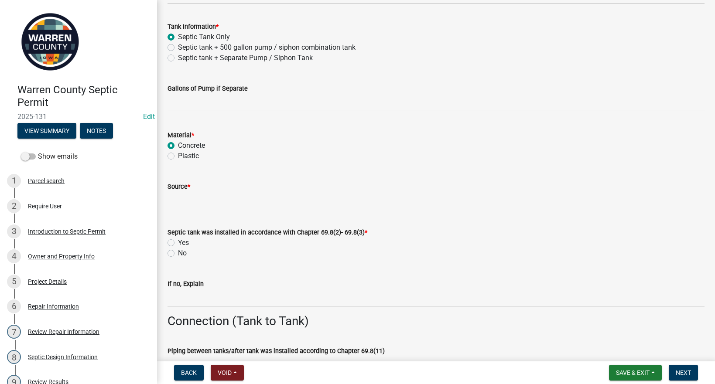
scroll to position [712, 0]
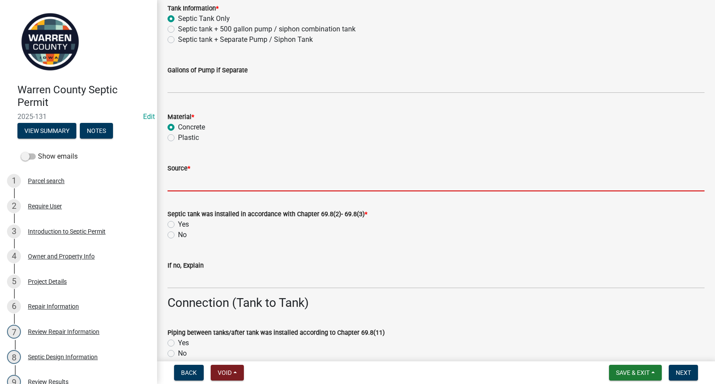
click at [186, 186] on input "Source *" at bounding box center [435, 183] width 537 height 18
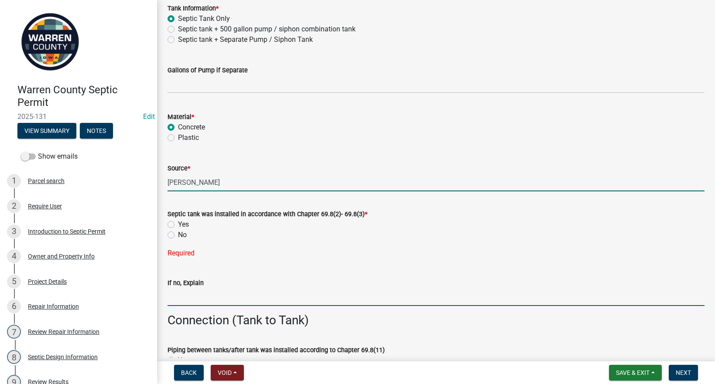
click at [221, 182] on input "Vanderpool" at bounding box center [435, 183] width 537 height 18
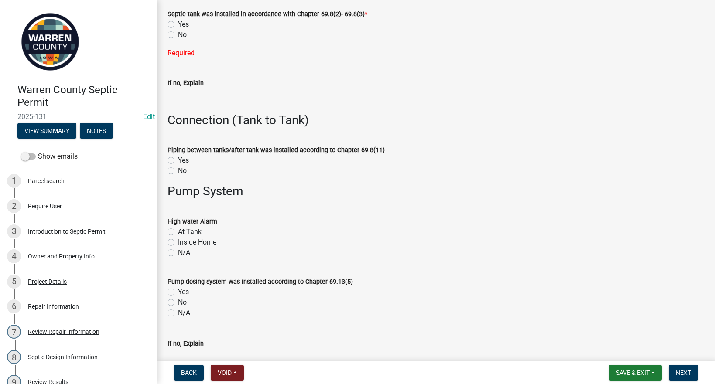
scroll to position [915, 0]
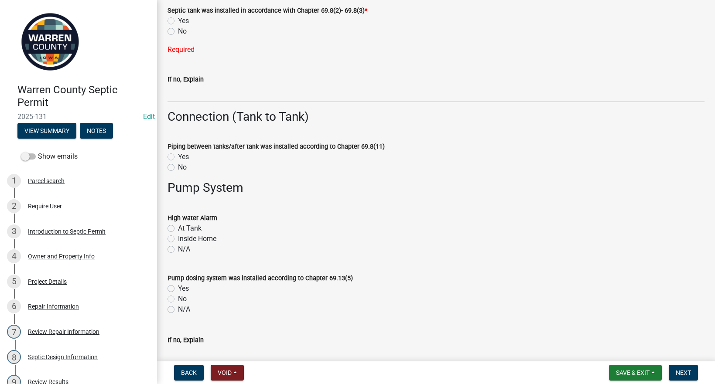
type input "Vanderpool- Existing"
click at [178, 158] on label "Yes" at bounding box center [183, 157] width 11 height 10
click at [178, 157] on input "Yes" at bounding box center [181, 155] width 6 height 6
radio input "true"
click at [178, 248] on label "N/A" at bounding box center [184, 249] width 12 height 10
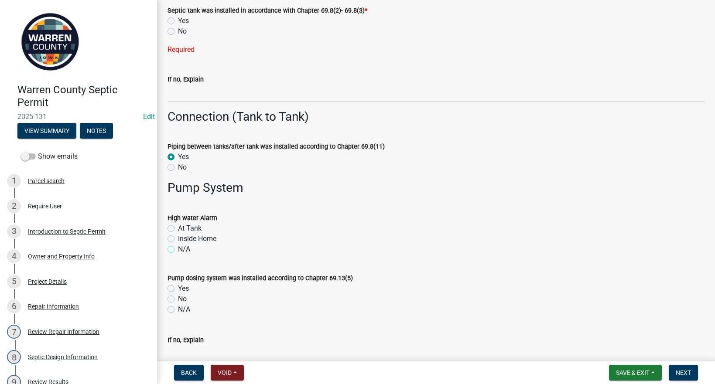
click at [178, 248] on input "N/A" at bounding box center [181, 247] width 6 height 6
radio input "true"
click at [178, 309] on label "N/A" at bounding box center [184, 309] width 12 height 10
click at [178, 309] on input "N/A" at bounding box center [181, 307] width 6 height 6
radio input "true"
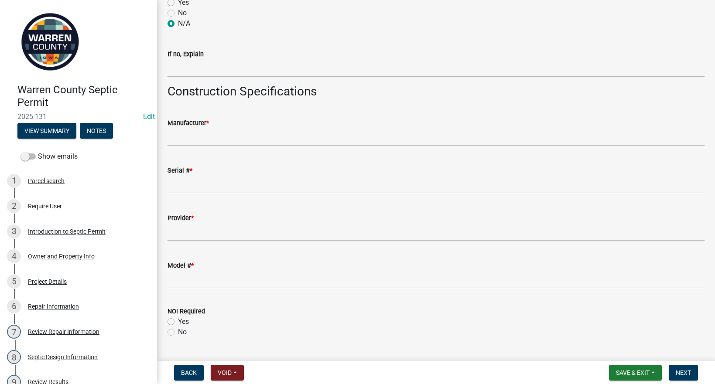
scroll to position [1221, 0]
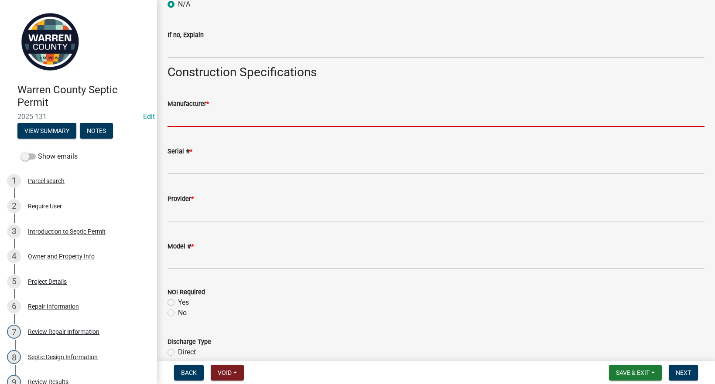
click at [212, 114] on input "Manufacturer *" at bounding box center [435, 118] width 537 height 18
type input "Planet Care"
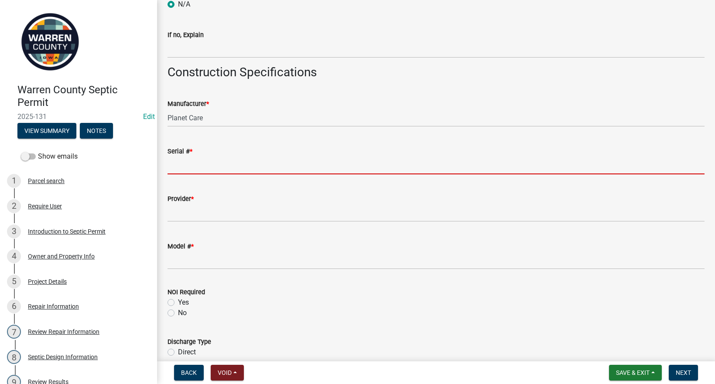
click at [189, 168] on input "Serial # *" at bounding box center [435, 166] width 537 height 18
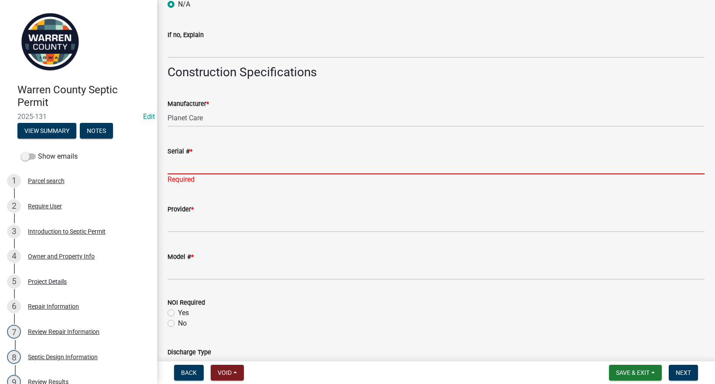
click at [193, 168] on input "Serial # *" at bounding box center [435, 166] width 537 height 18
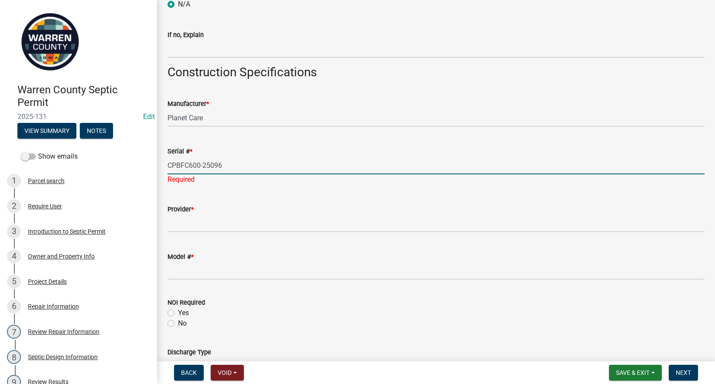
drag, startPoint x: 197, startPoint y: 164, endPoint x: 149, endPoint y: 164, distance: 48.4
click at [149, 164] on div "Warren County Septic Permit 2025-131 Edit View Summary Notes Show emails 1 Parc…" at bounding box center [357, 192] width 715 height 384
type input "CPBFC600-25096"
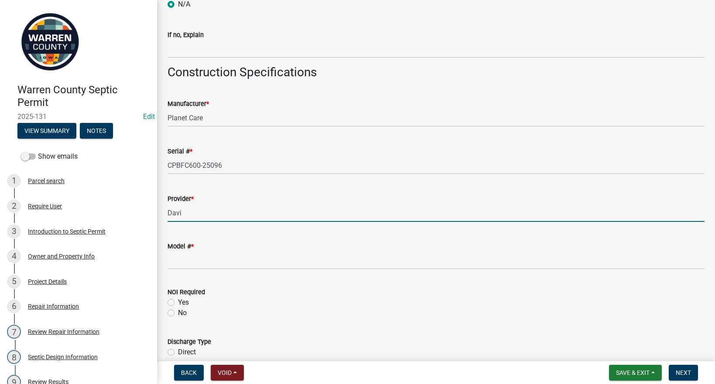
type input "Davidson Trenching"
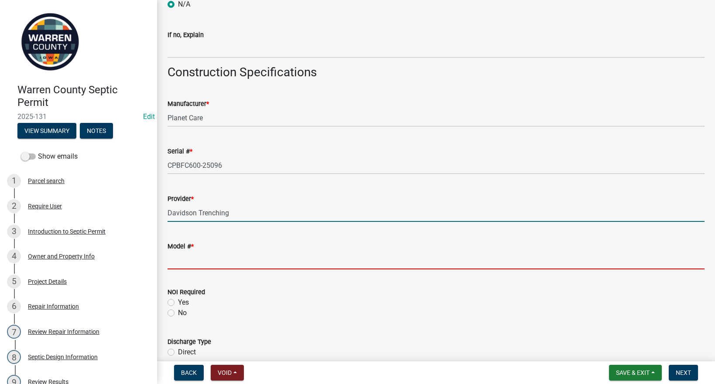
click at [217, 259] on input "Model # *" at bounding box center [435, 261] width 537 height 18
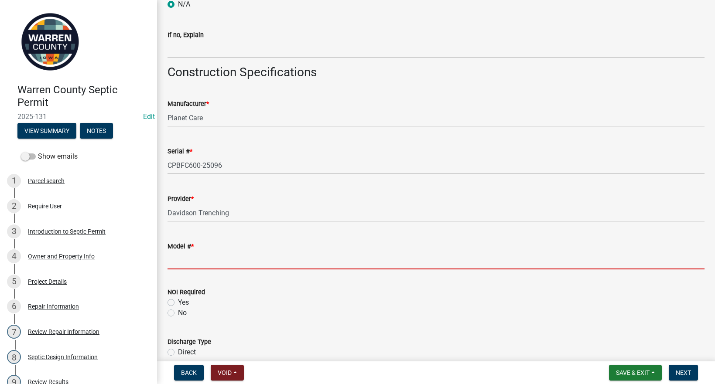
paste input "CPBFC600-25096"
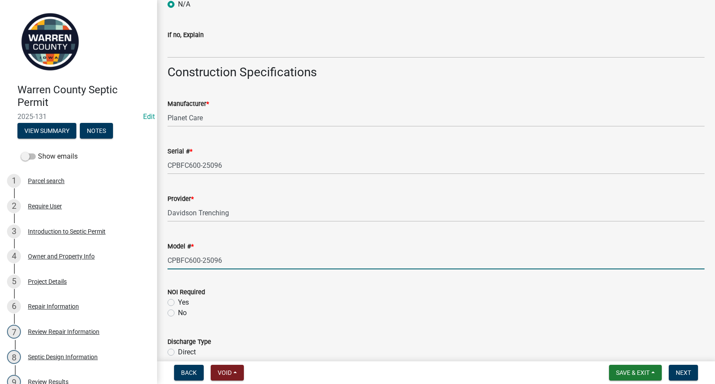
type input "CPBFC600-25096"
click at [178, 314] on label "No" at bounding box center [182, 313] width 9 height 10
click at [178, 313] on input "No" at bounding box center [181, 311] width 6 height 6
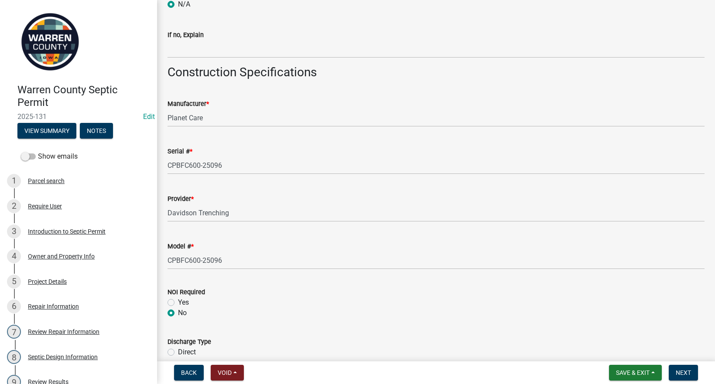
radio input "true"
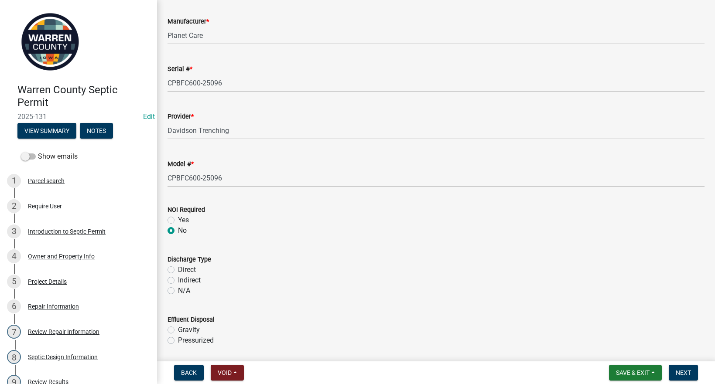
scroll to position [1322, 0]
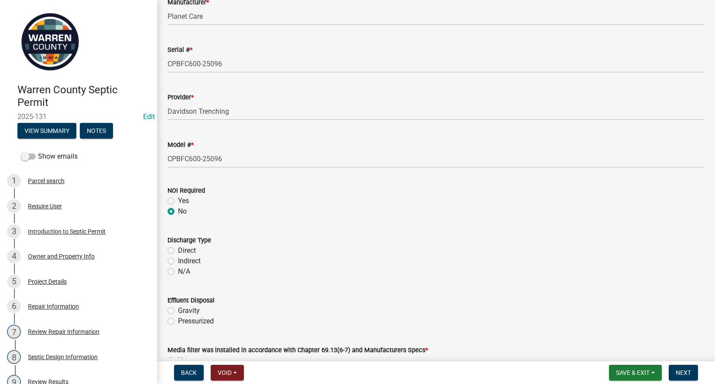
click at [178, 259] on label "Indirect" at bounding box center [189, 261] width 23 height 10
click at [178, 259] on input "Indirect" at bounding box center [181, 259] width 6 height 6
radio input "true"
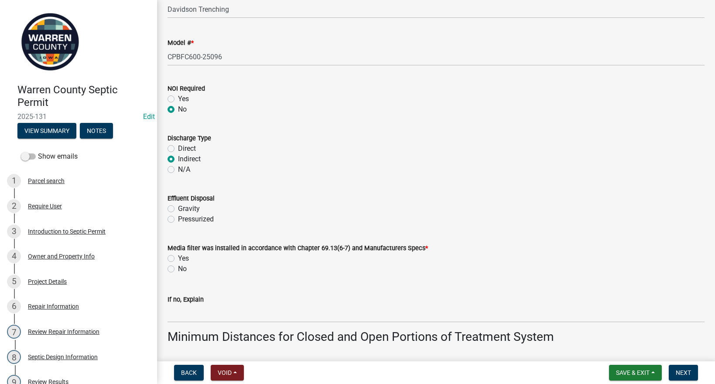
click at [178, 209] on label "Gravity" at bounding box center [189, 209] width 22 height 10
click at [178, 209] on input "Gravity" at bounding box center [181, 207] width 6 height 6
radio input "true"
click at [178, 260] on label "Yes" at bounding box center [183, 258] width 11 height 10
click at [178, 259] on input "Yes" at bounding box center [181, 256] width 6 height 6
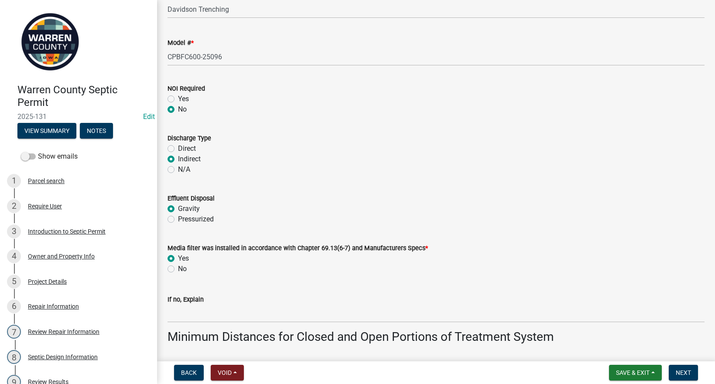
radio input "true"
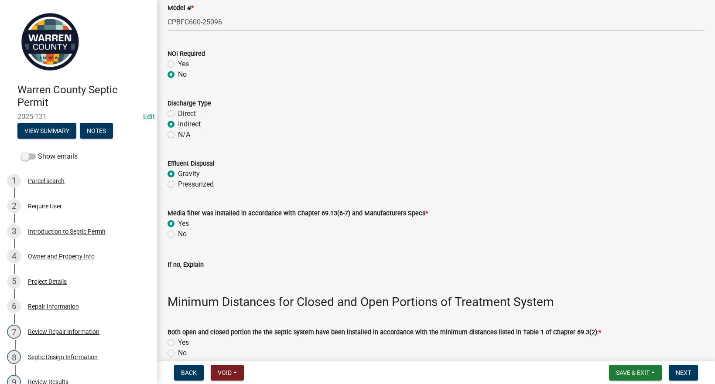
scroll to position [1526, 0]
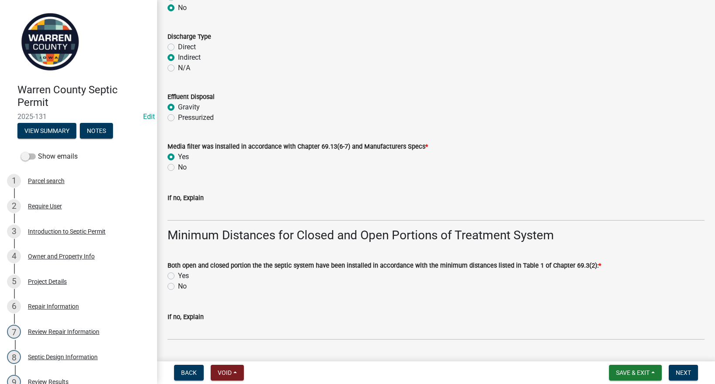
click at [178, 276] on label "Yes" at bounding box center [183, 276] width 11 height 10
click at [178, 276] on input "Yes" at bounding box center [181, 274] width 6 height 6
radio input "true"
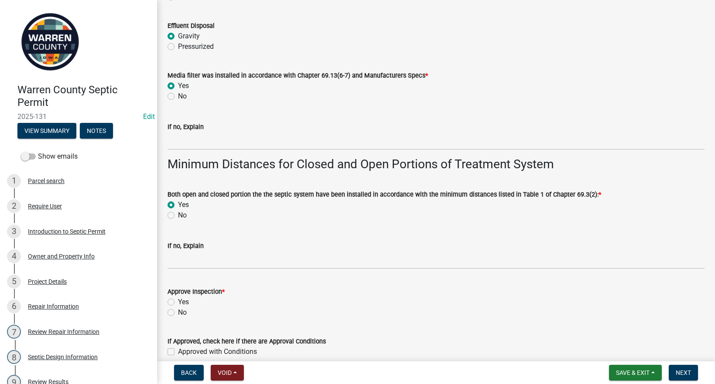
scroll to position [1708, 0]
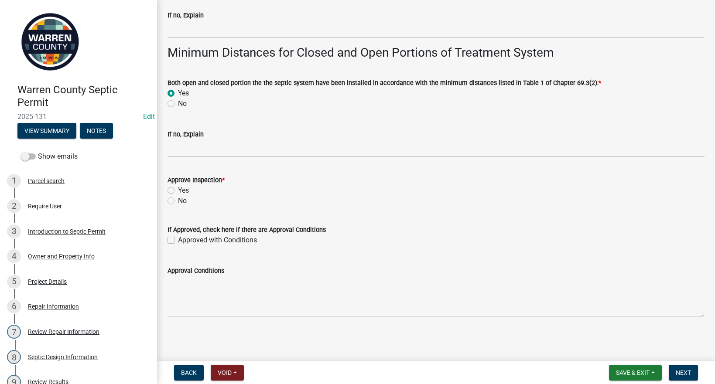
click at [178, 191] on label "Yes" at bounding box center [183, 190] width 11 height 10
click at [178, 191] on input "Yes" at bounding box center [181, 188] width 6 height 6
radio input "true"
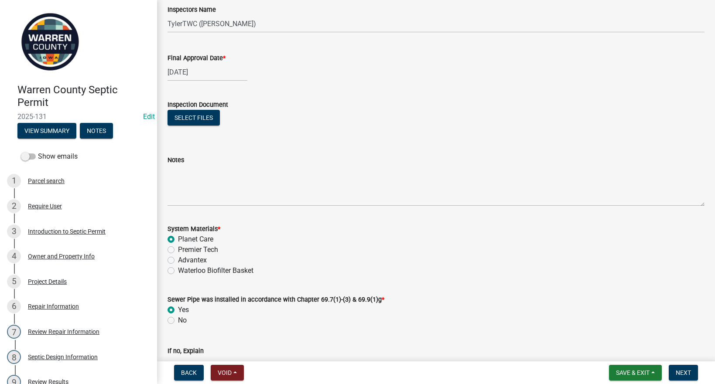
scroll to position [204, 0]
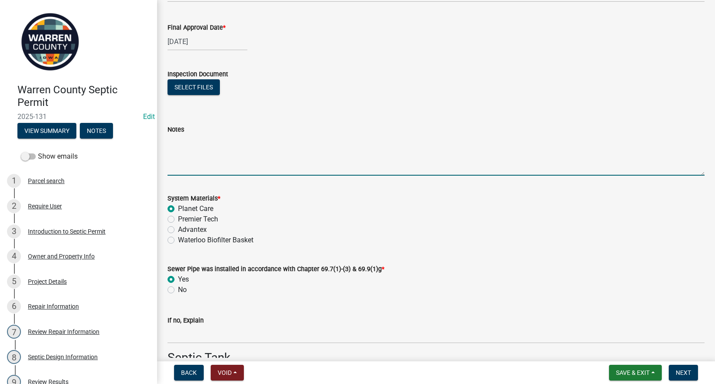
click at [187, 148] on textarea "Notes" at bounding box center [435, 155] width 537 height 41
type textarea "Only the Planet Care system installed. Rest of system was existing from 2009."
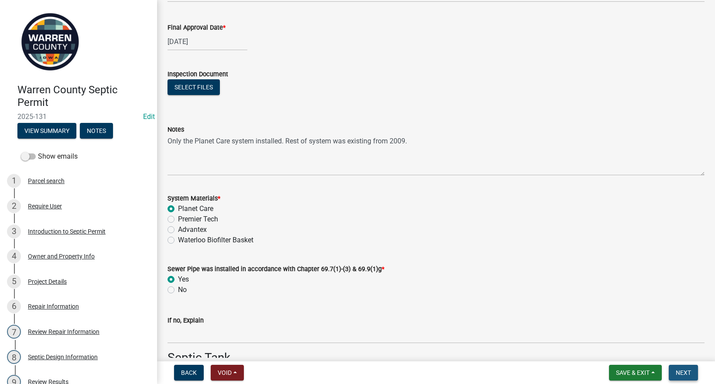
click at [687, 372] on span "Next" at bounding box center [682, 372] width 15 height 7
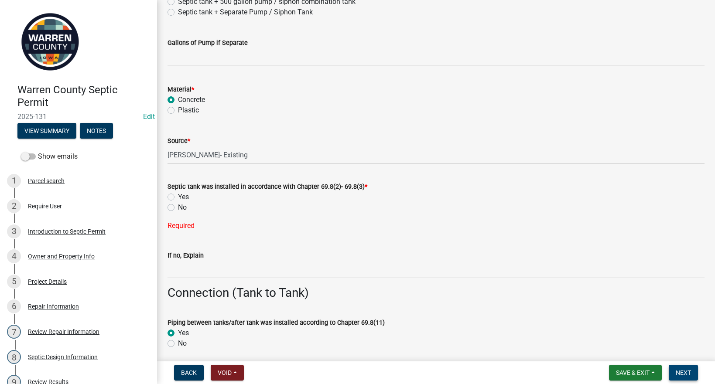
scroll to position [712, 0]
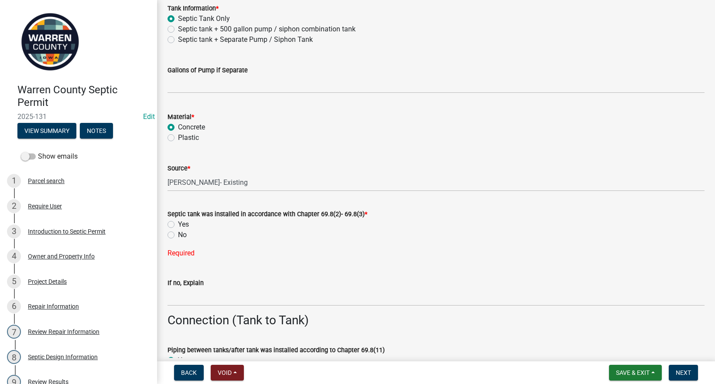
click at [178, 225] on label "Yes" at bounding box center [183, 224] width 11 height 10
click at [178, 225] on input "Yes" at bounding box center [181, 222] width 6 height 6
radio input "true"
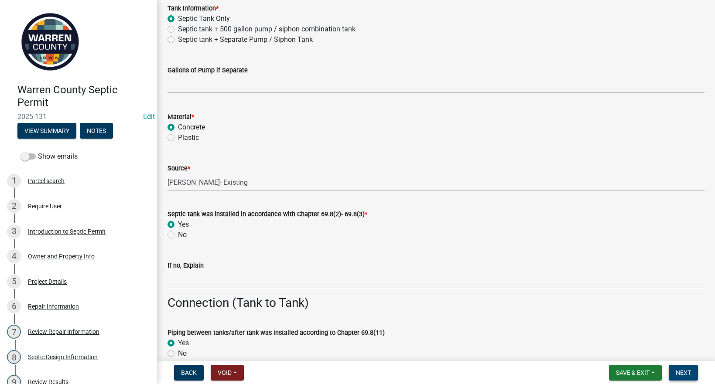
click at [685, 369] on span "Next" at bounding box center [682, 372] width 15 height 7
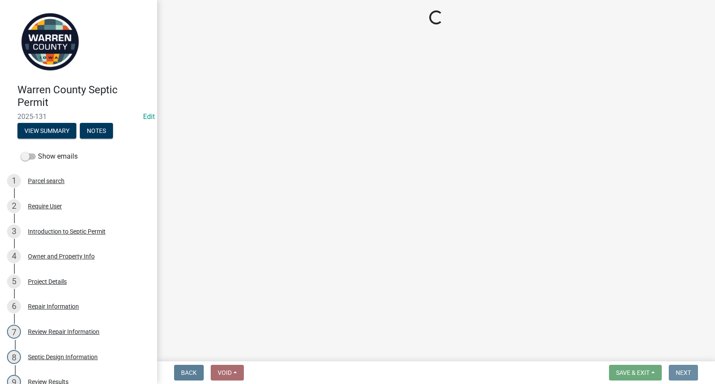
scroll to position [0, 0]
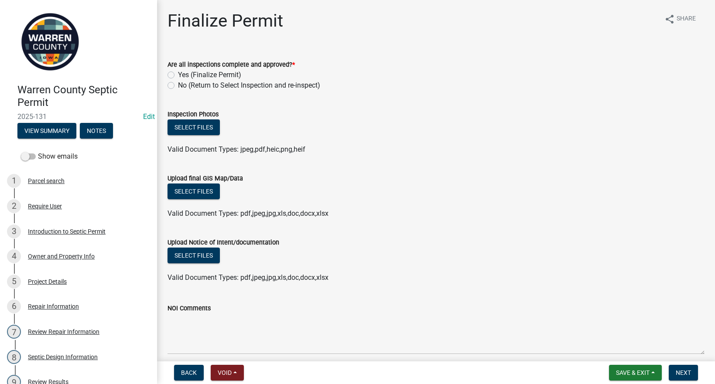
click at [178, 74] on label "Yes (Finalize Permit)" at bounding box center [209, 75] width 63 height 10
click at [178, 74] on input "Yes (Finalize Permit)" at bounding box center [181, 73] width 6 height 6
radio input "true"
click at [197, 191] on button "Select files" at bounding box center [193, 192] width 52 height 16
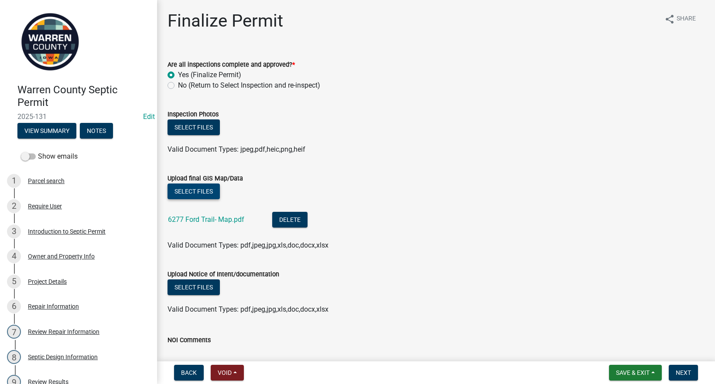
scroll to position [118, 0]
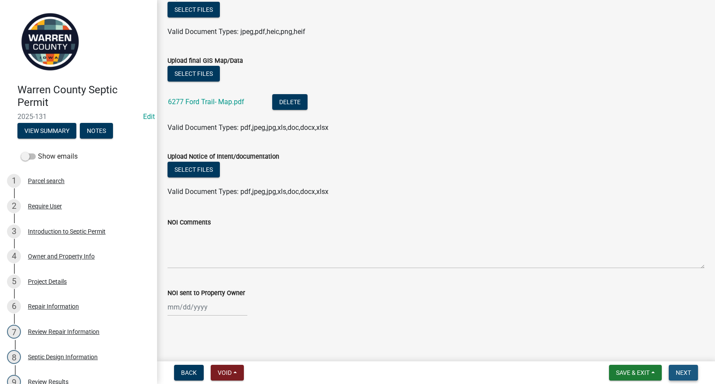
click at [676, 370] on span "Next" at bounding box center [682, 372] width 15 height 7
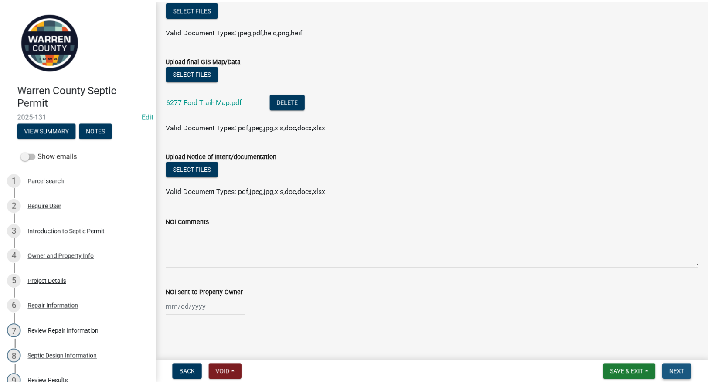
scroll to position [0, 0]
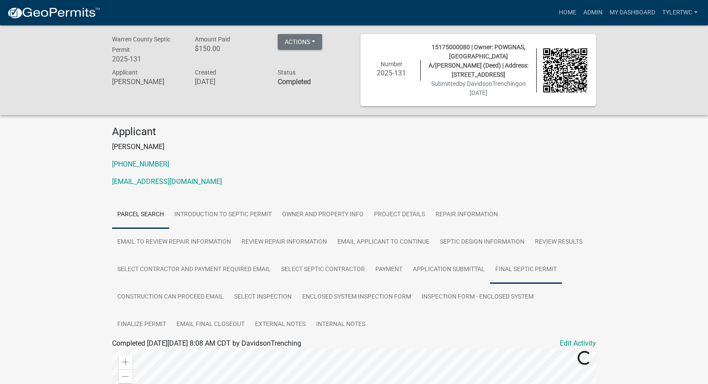
click at [541, 257] on link "Final Septic Permit" at bounding box center [526, 270] width 72 height 28
click at [154, 350] on link "Final Septic Permit" at bounding box center [141, 354] width 58 height 8
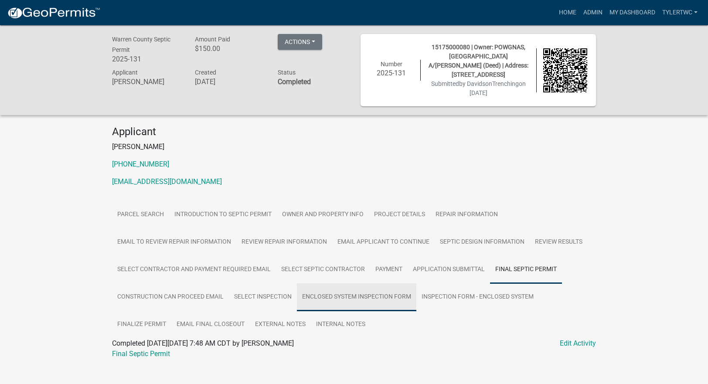
click at [370, 286] on link "Enclosed System Inspection Form" at bounding box center [356, 297] width 119 height 28
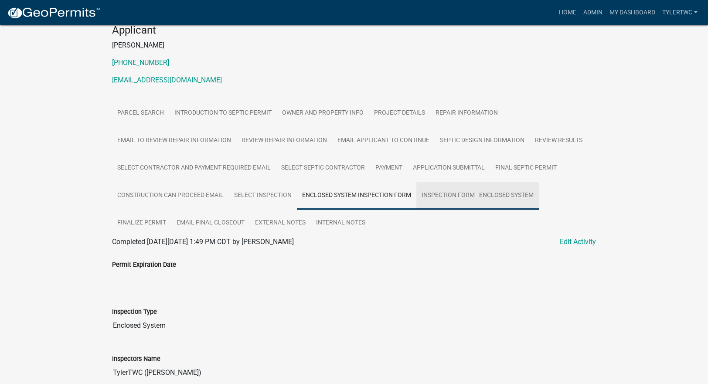
click at [491, 191] on link "Inspection Form - Enclosed System" at bounding box center [477, 196] width 122 height 28
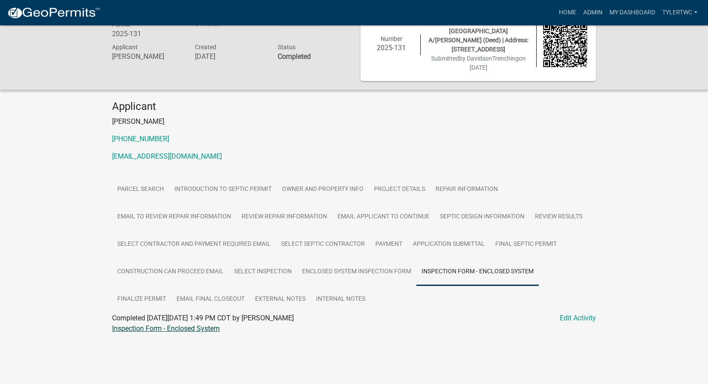
click at [170, 324] on link "Inspection Form - Enclosed System" at bounding box center [166, 328] width 108 height 8
click at [593, 16] on link "Admin" at bounding box center [593, 12] width 26 height 17
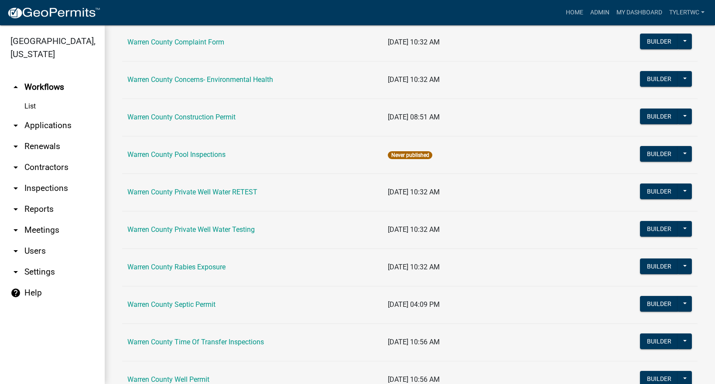
scroll to position [541, 0]
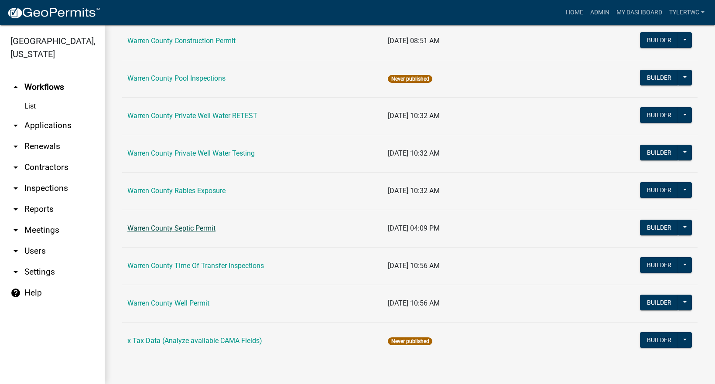
click at [178, 225] on link "Warren County Septic Permit" at bounding box center [171, 228] width 88 height 8
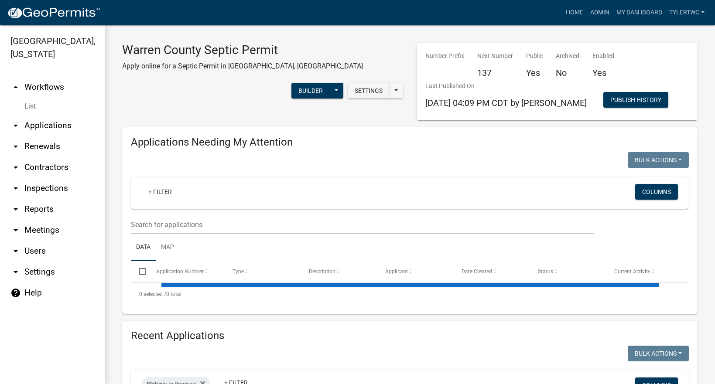
select select "2: 50"
select select "3: 100"
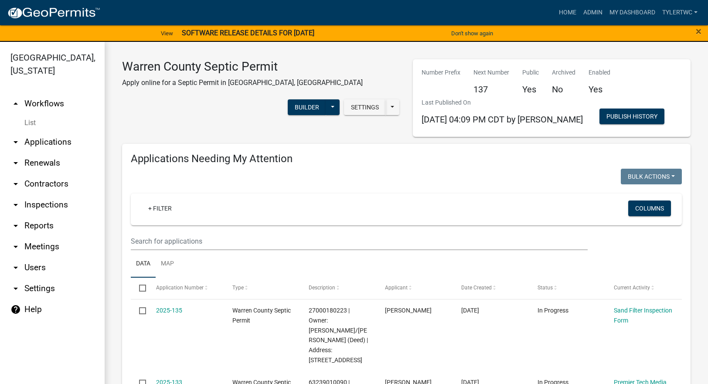
click at [261, 31] on strong "SOFTWARE RELEASE DETAILS FOR 9/24/2025" at bounding box center [248, 33] width 133 height 8
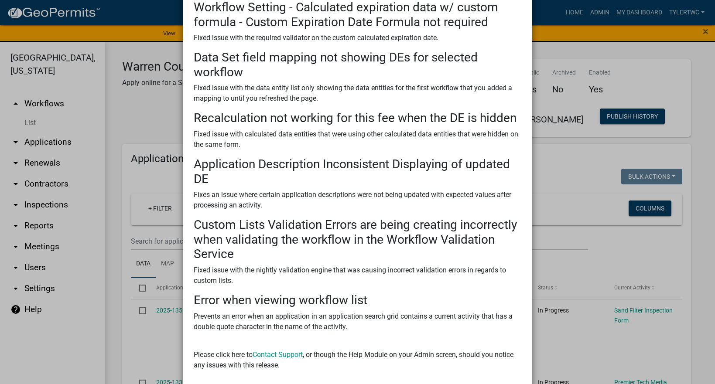
scroll to position [113, 0]
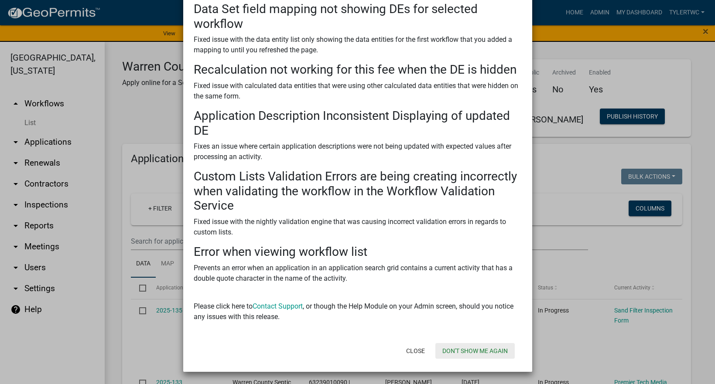
click at [476, 351] on button "Don't show me again" at bounding box center [474, 351] width 79 height 16
